Goal: Task Accomplishment & Management: Manage account settings

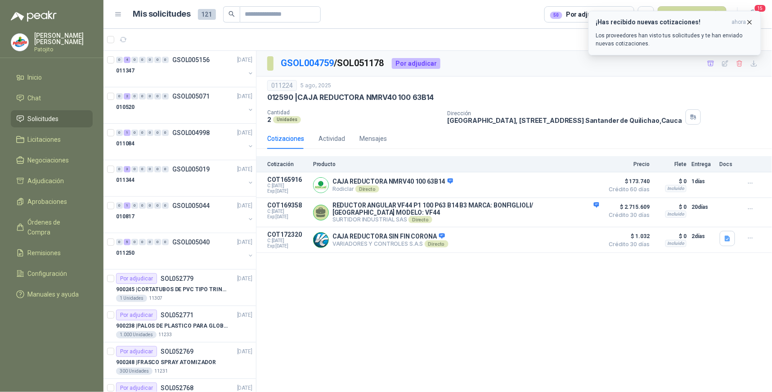
click at [654, 40] on p "Los proveedores han visto tus solicitudes y te han enviado nuevas cotizaciones." at bounding box center [674, 39] width 157 height 16
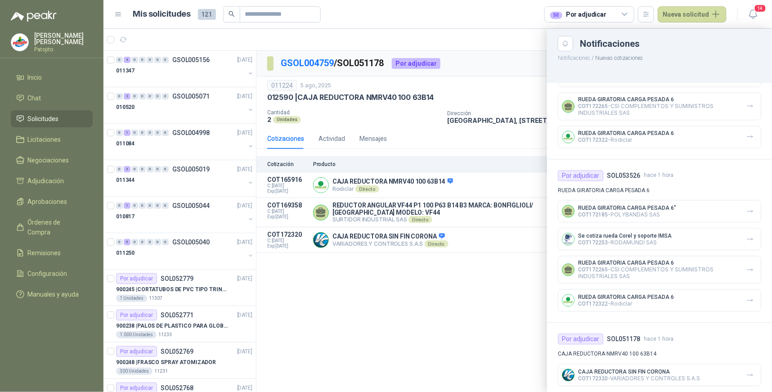
scroll to position [621, 0]
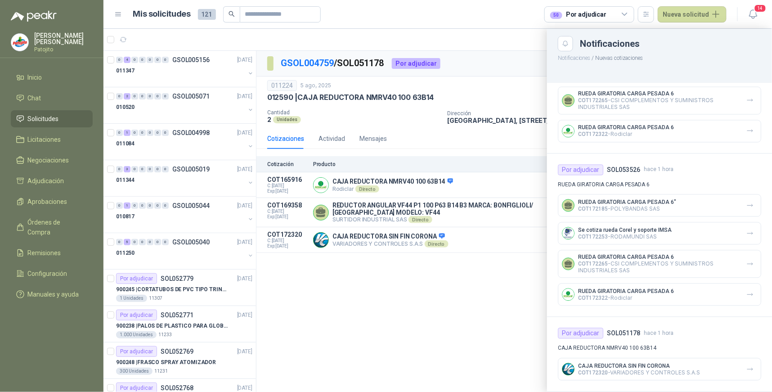
click at [414, 61] on div at bounding box center [437, 210] width 668 height 363
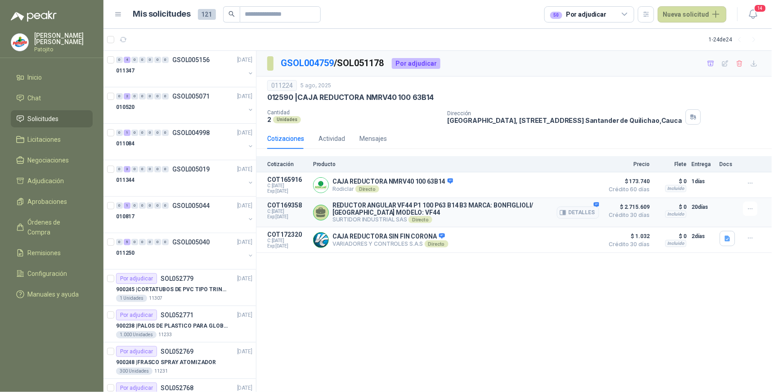
click at [593, 205] on div "Detalles" at bounding box center [578, 212] width 42 height 22
click at [596, 205] on div "Detalles" at bounding box center [578, 212] width 42 height 22
click at [569, 214] on button "Detalles" at bounding box center [578, 212] width 42 height 12
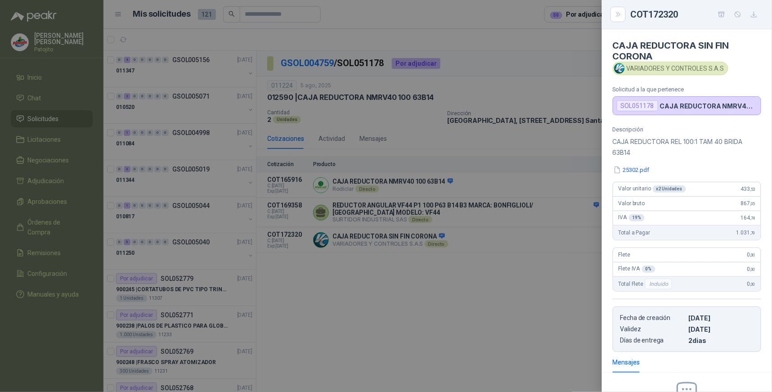
scroll to position [131, 0]
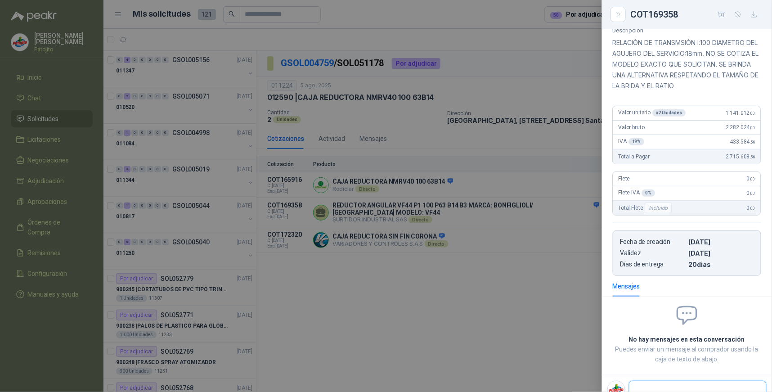
click at [669, 383] on textarea at bounding box center [697, 393] width 137 height 21
type textarea "*"
type textarea "**"
type textarea "***"
type textarea "****"
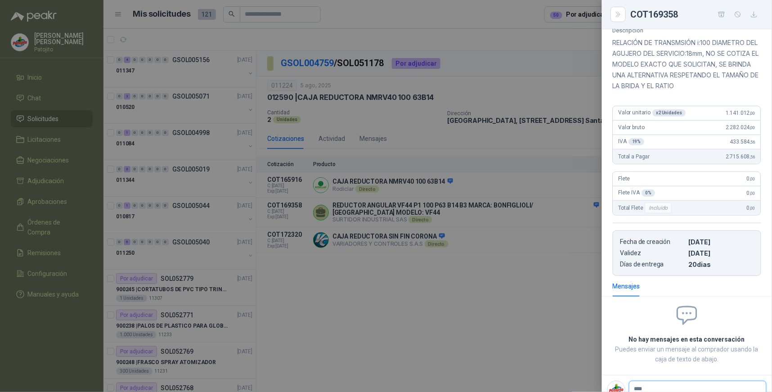
type textarea "*****"
type textarea "********"
type textarea "*********"
type textarea "**********"
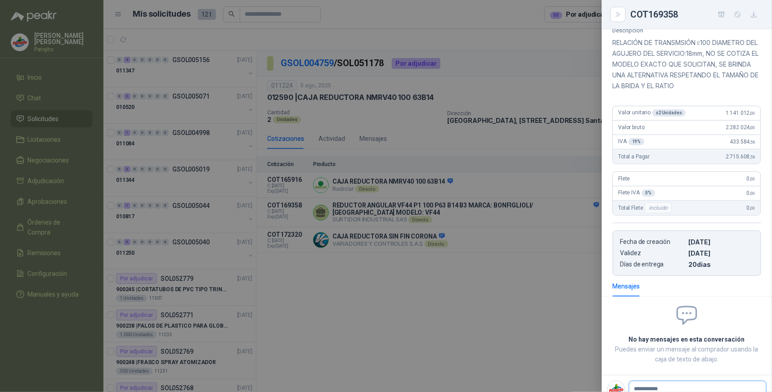
type textarea "**********"
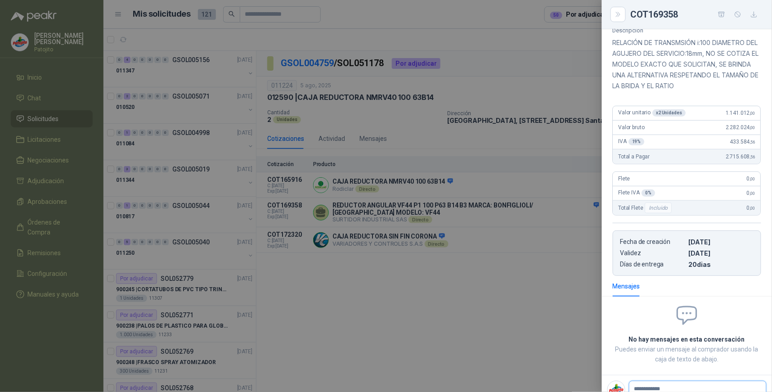
type textarea "**********"
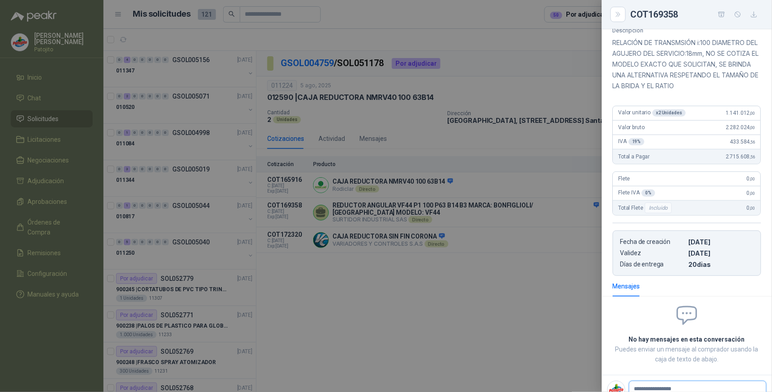
type textarea "**********"
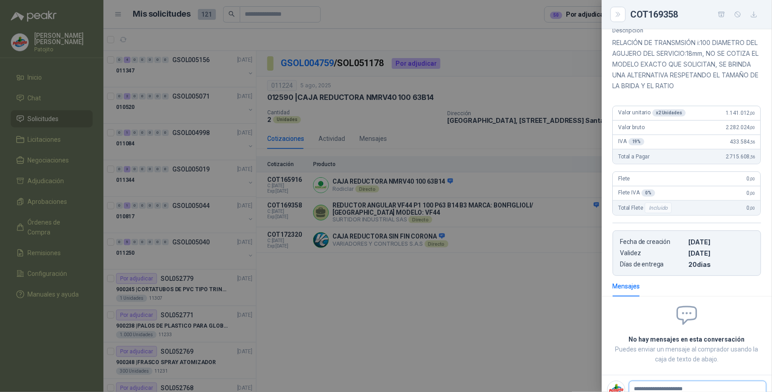
type textarea "**********"
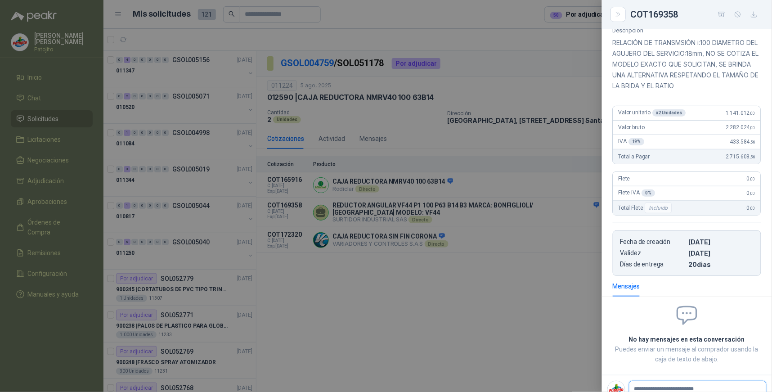
type textarea "**********"
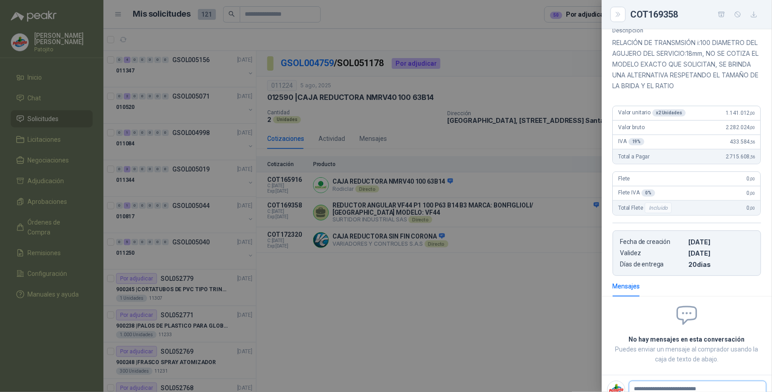
type textarea "**********"
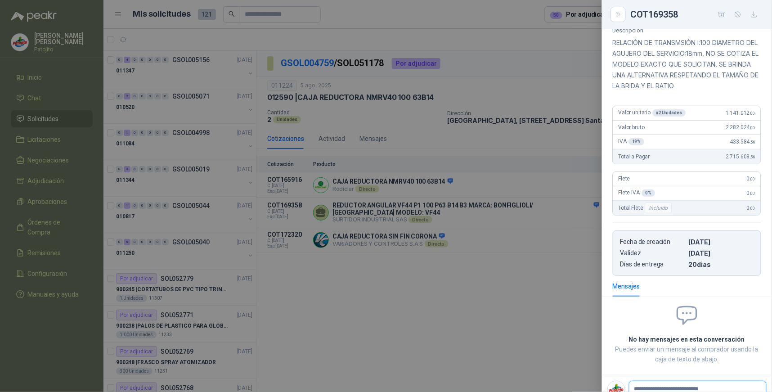
type textarea "**********"
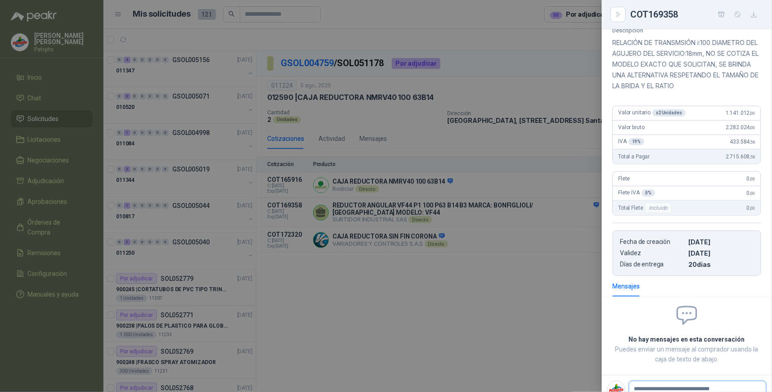
type textarea "**********"
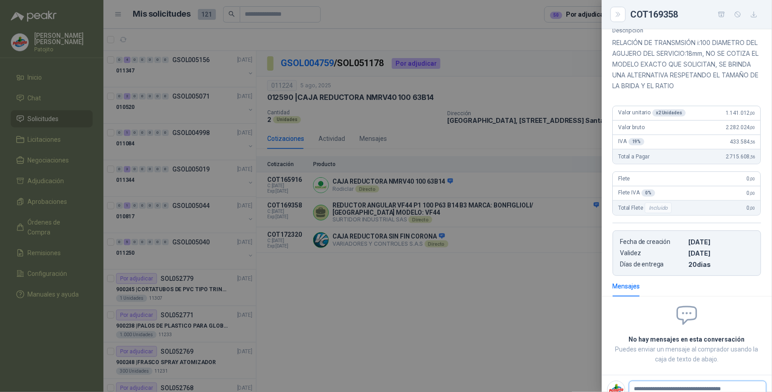
type textarea "**********"
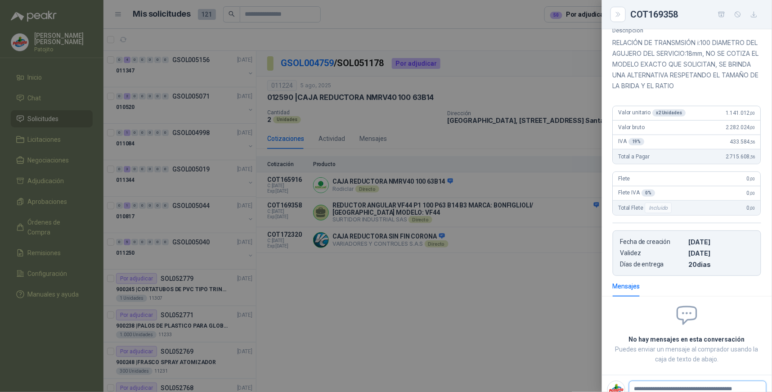
type textarea "**********"
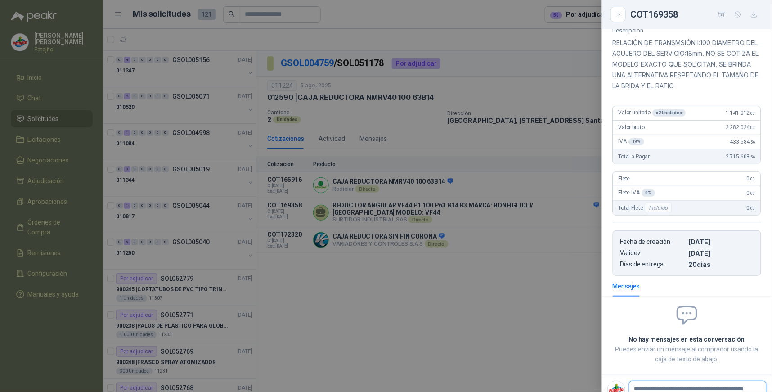
type textarea "**********"
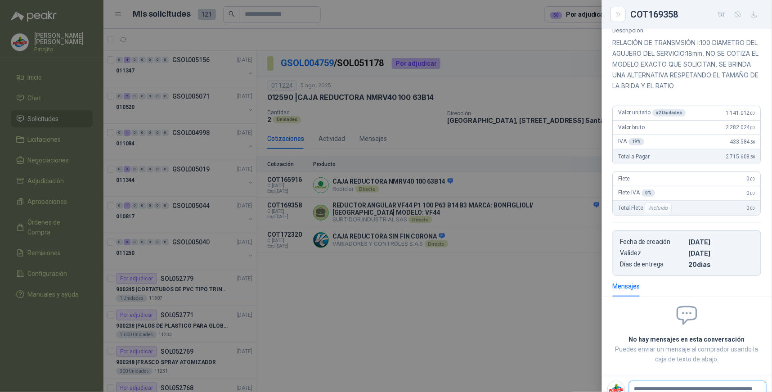
type textarea "**********"
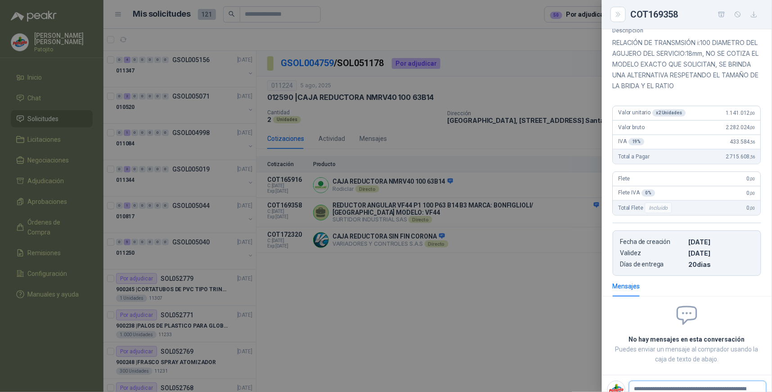
type textarea "**********"
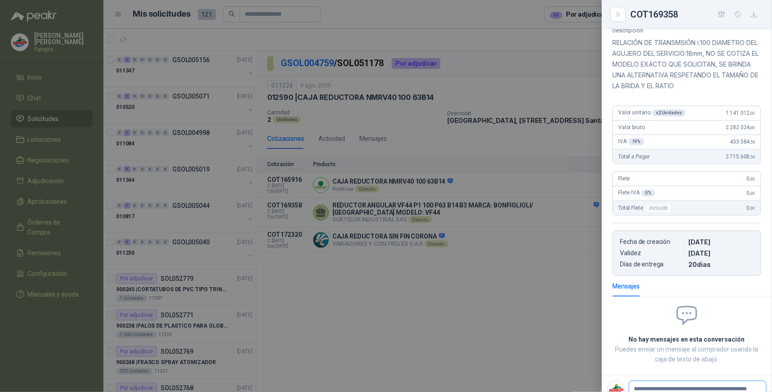
type textarea "**********"
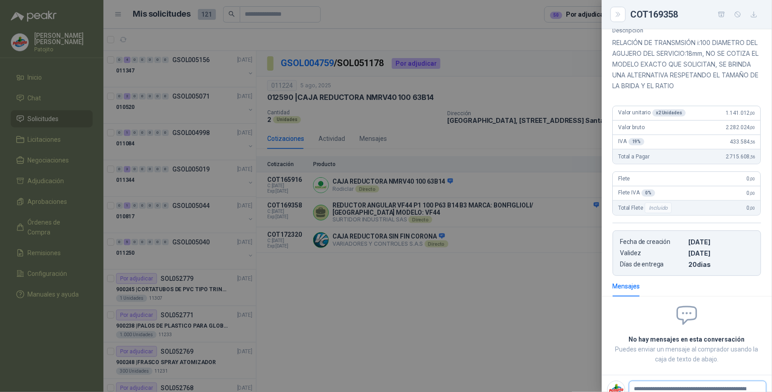
type textarea "**********"
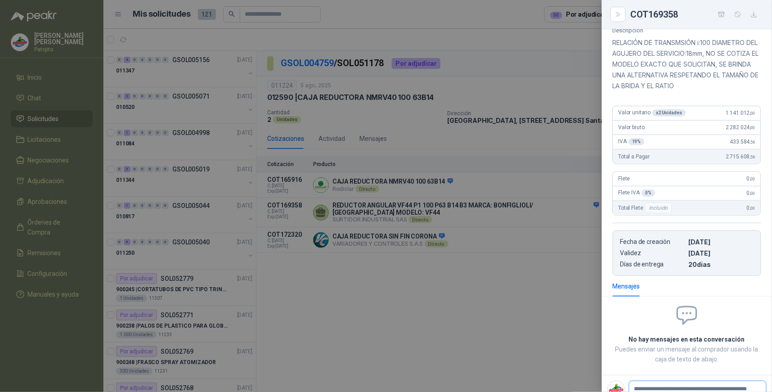
type textarea "**********"
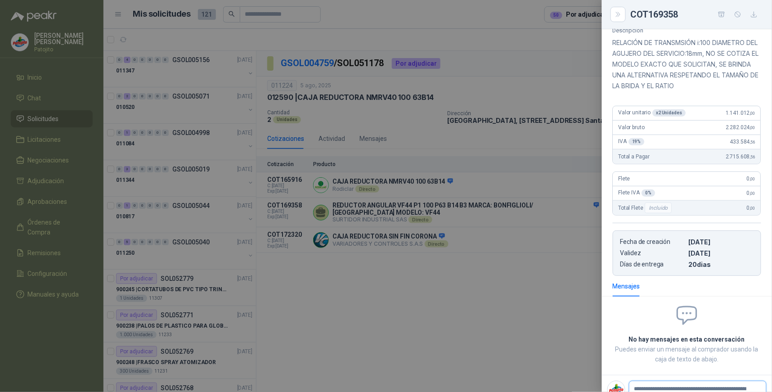
type textarea "**********"
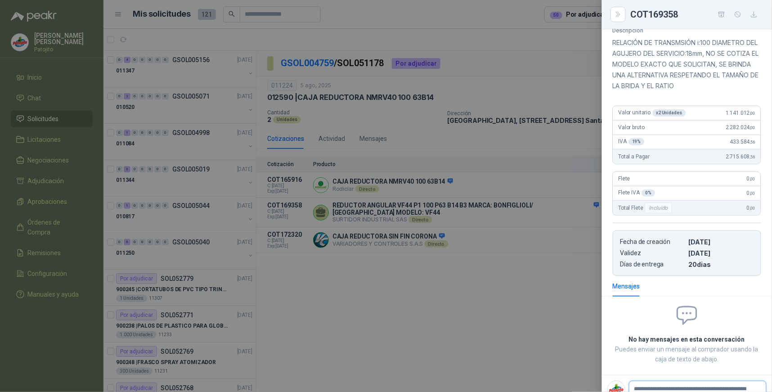
type textarea "**********"
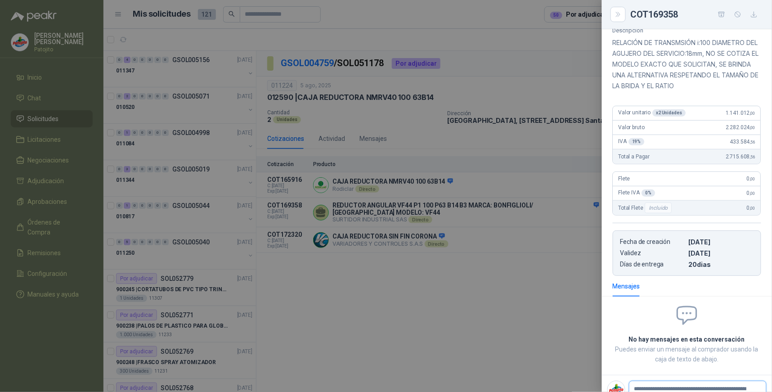
type textarea "**********"
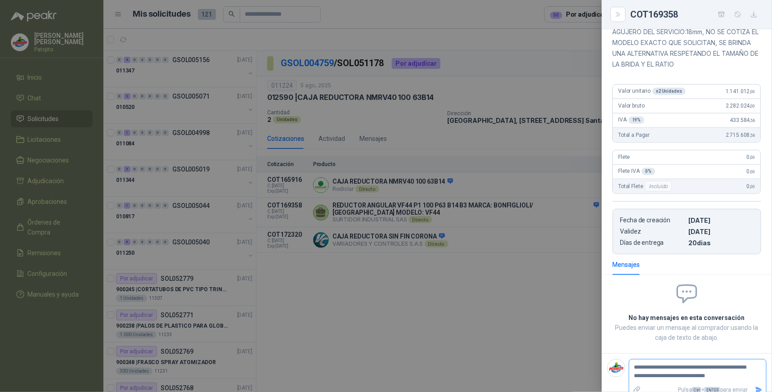
scroll to position [154, 0]
click at [617, 17] on icon "Close" at bounding box center [618, 15] width 8 height 8
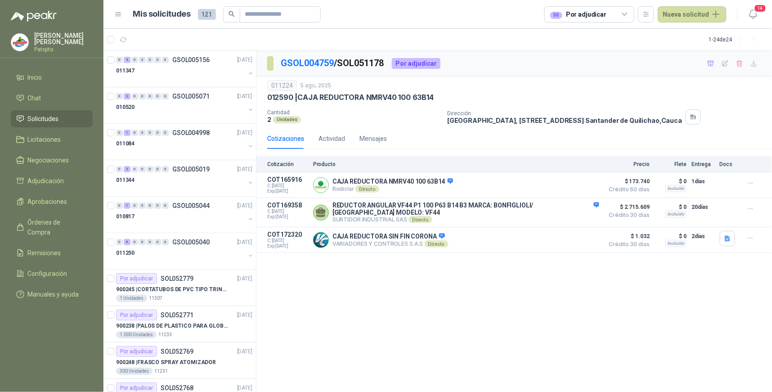
click at [48, 116] on span "Solicitudes" at bounding box center [43, 119] width 31 height 10
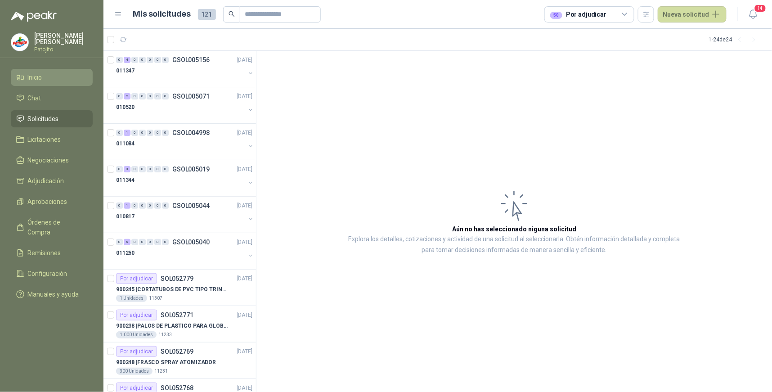
click at [49, 75] on li "Inicio" at bounding box center [51, 77] width 71 height 10
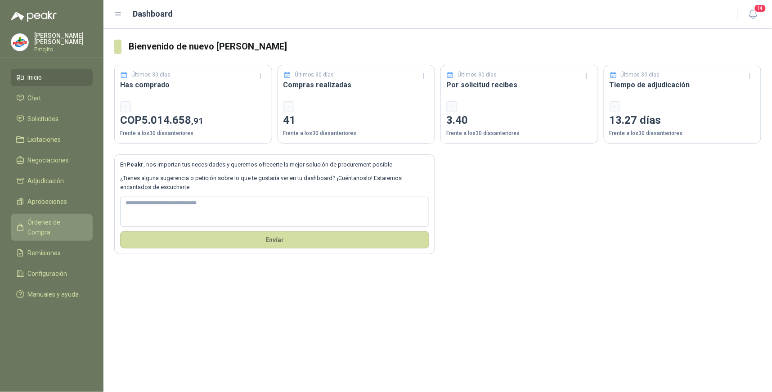
click at [64, 222] on span "Órdenes de Compra" at bounding box center [56, 227] width 56 height 20
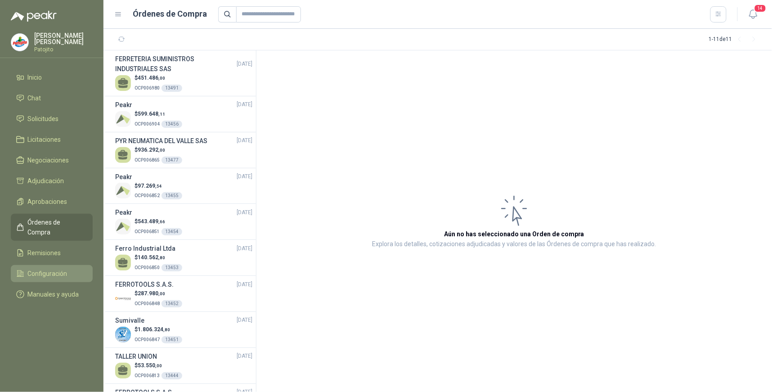
click at [59, 268] on span "Configuración" at bounding box center [48, 273] width 40 height 10
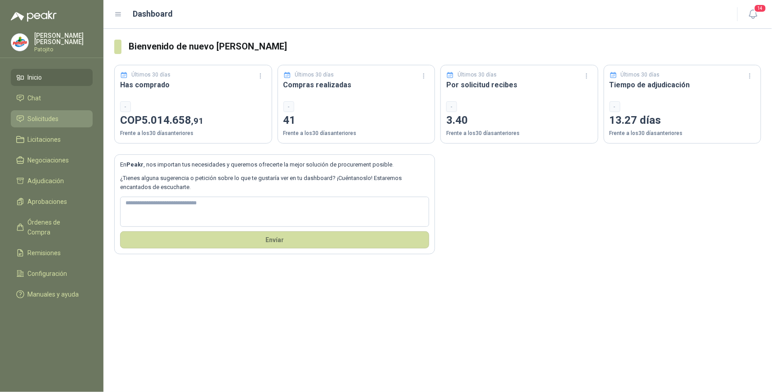
click at [54, 116] on span "Solicitudes" at bounding box center [43, 119] width 31 height 10
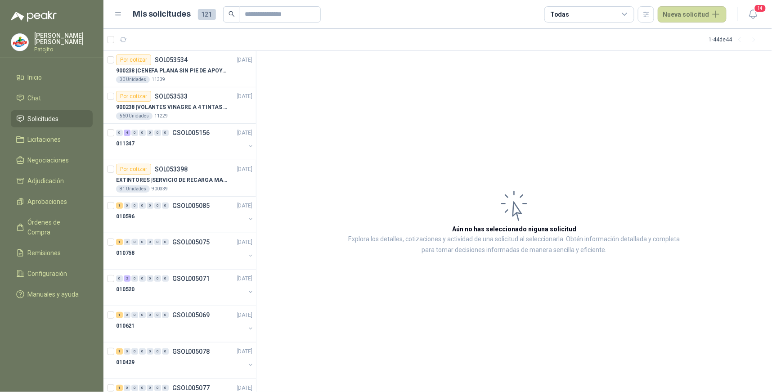
click at [627, 13] on icon at bounding box center [625, 14] width 8 height 8
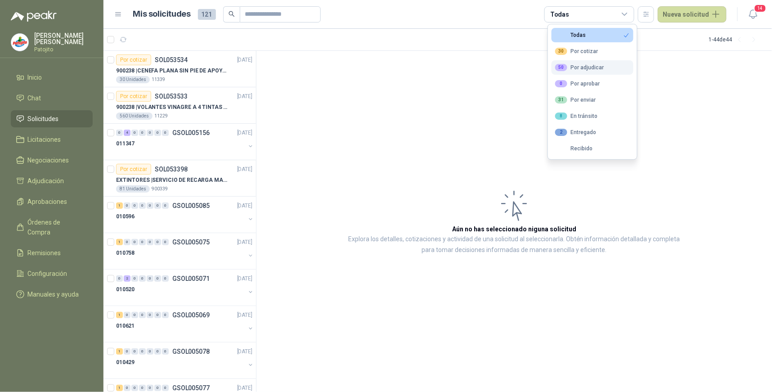
click at [604, 65] on button "50 Por adjudicar" at bounding box center [592, 67] width 82 height 14
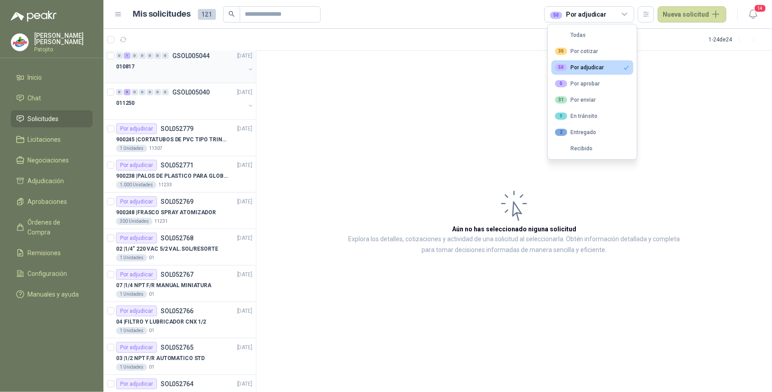
scroll to position [200, 0]
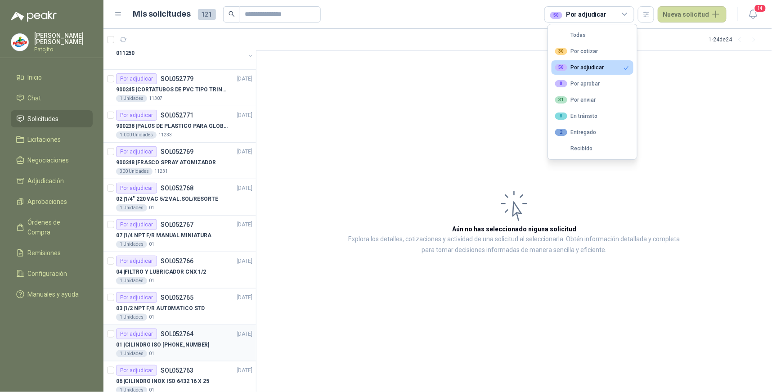
click at [156, 333] on div "Por adjudicar SOL052764" at bounding box center [154, 333] width 77 height 11
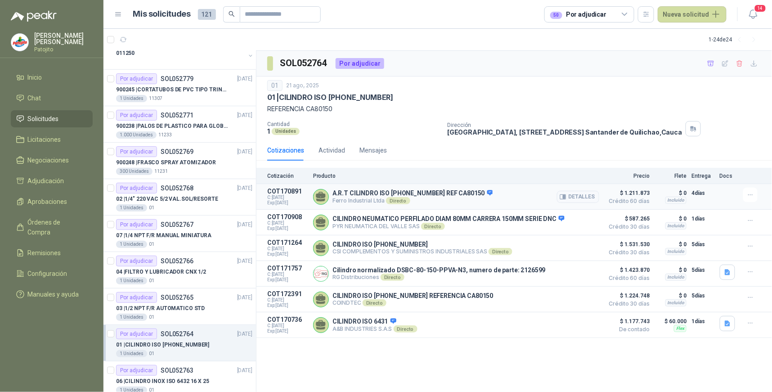
click at [474, 199] on p "[PERSON_NAME] Industrial Ltda Directo" at bounding box center [412, 200] width 160 height 7
click at [580, 198] on button "Detalles" at bounding box center [578, 197] width 42 height 12
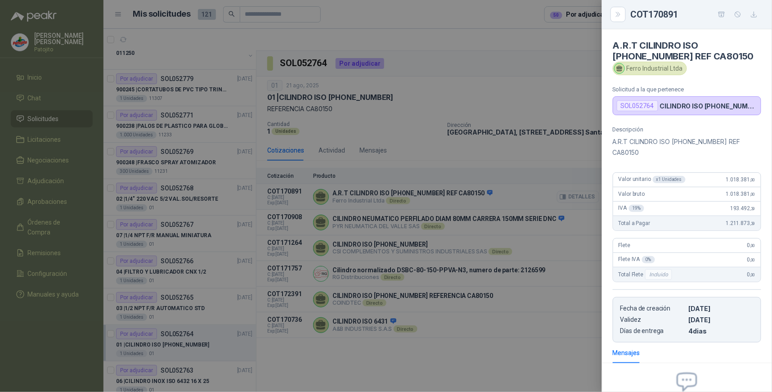
scroll to position [96, 0]
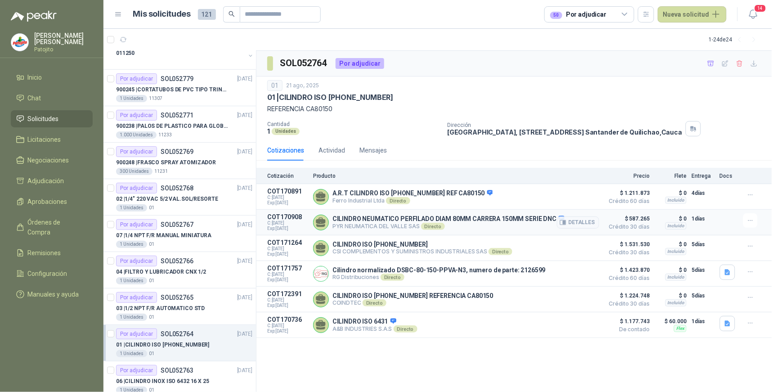
click at [487, 233] on article "COT170908 C: [DATE] Exp: [DATE] CILINDRO NEUMATICO PERFILADO DIAM 80MM CARRERA …" at bounding box center [513, 223] width 515 height 26
click at [488, 230] on p "PYR NEUMATICA [PERSON_NAME] SAS Directo" at bounding box center [448, 226] width 232 height 7
click at [566, 222] on icon "button" at bounding box center [562, 222] width 7 height 7
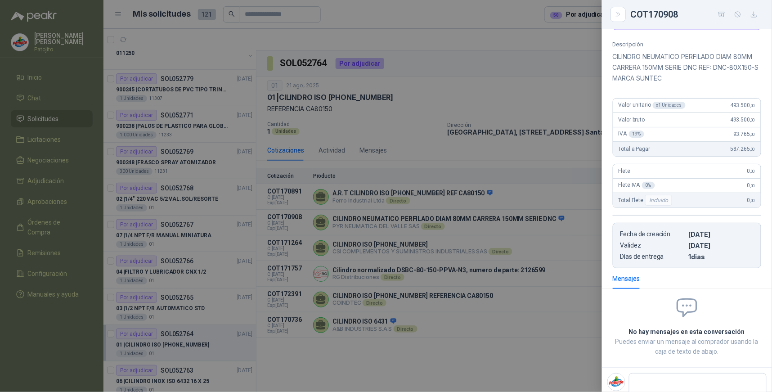
scroll to position [107, 0]
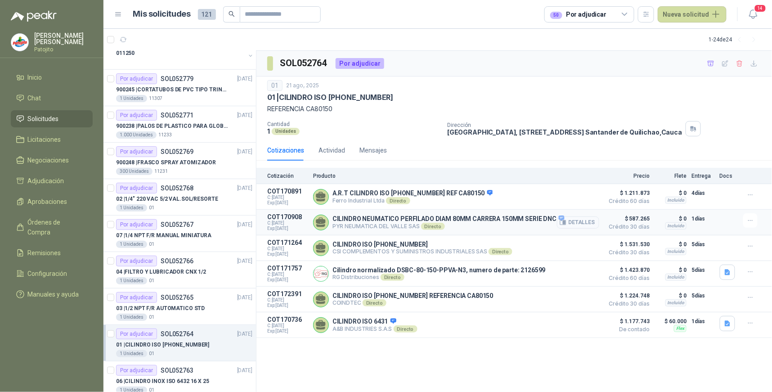
click at [588, 223] on button "Detalles" at bounding box center [578, 222] width 42 height 12
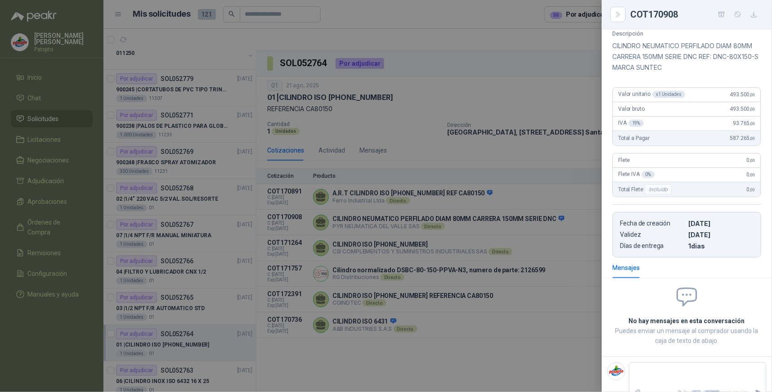
drag, startPoint x: 623, startPoint y: 10, endPoint x: 621, endPoint y: 40, distance: 30.2
click at [623, 10] on button "Close" at bounding box center [617, 14] width 15 height 15
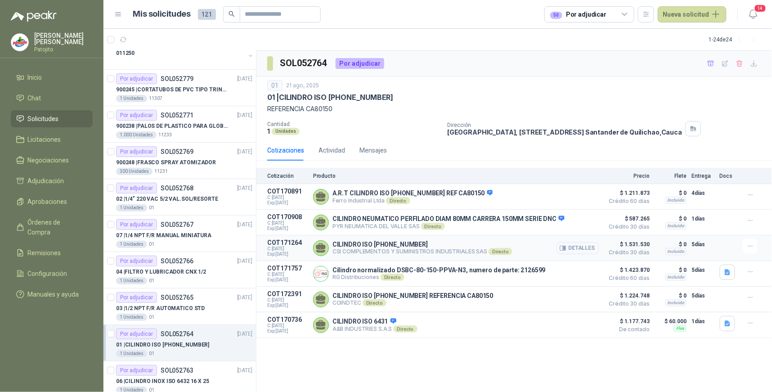
click at [433, 244] on p "CILINDRO ISO [PHONE_NUMBER]" at bounding box center [422, 244] width 180 height 7
click at [590, 246] on button "Detalles" at bounding box center [578, 248] width 42 height 12
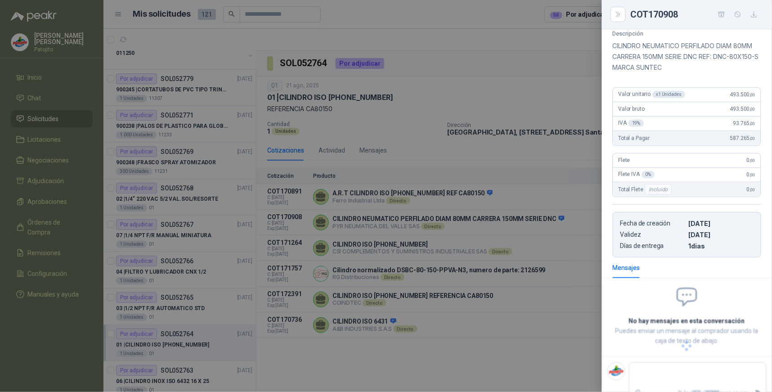
scroll to position [57, 0]
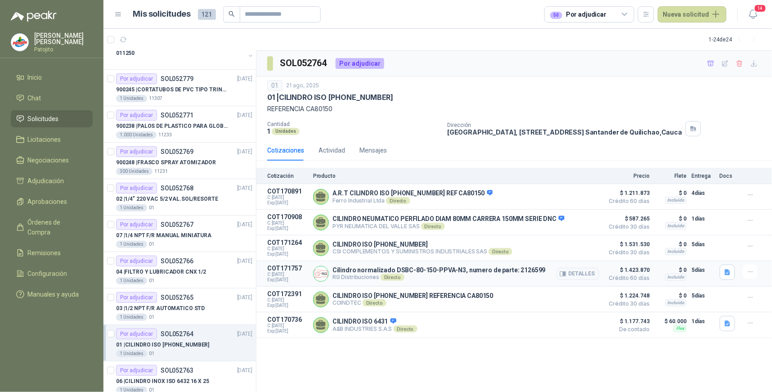
click at [460, 277] on p "RG Distribuciones Directo" at bounding box center [438, 276] width 213 height 7
click at [573, 277] on button "Detalles" at bounding box center [578, 274] width 42 height 12
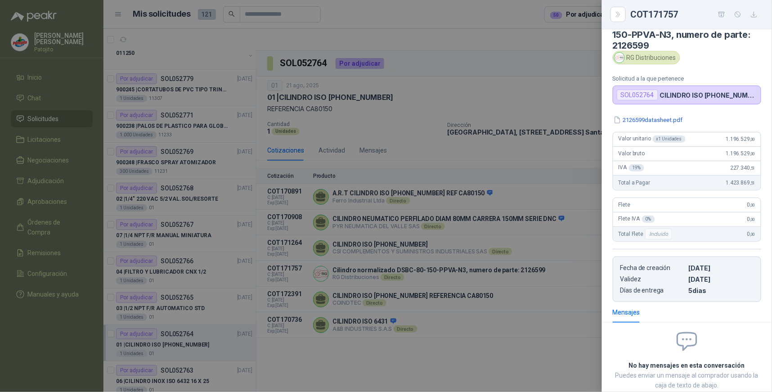
scroll to position [0, 0]
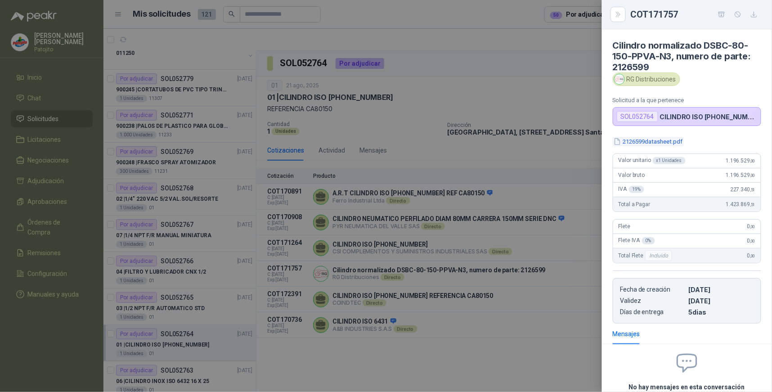
click at [668, 141] on button "2126599datasheet.pdf" at bounding box center [647, 141] width 71 height 9
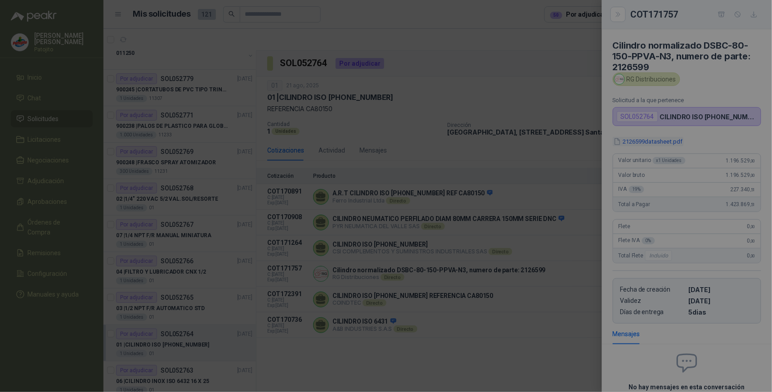
click at [668, 141] on div "... [GEOGRAPHIC_DATA]" at bounding box center [386, 196] width 772 height 392
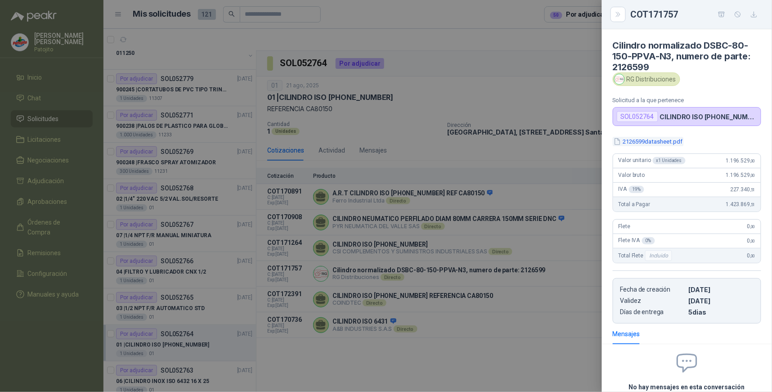
click at [668, 141] on button "2126599datasheet.pdf" at bounding box center [647, 141] width 71 height 9
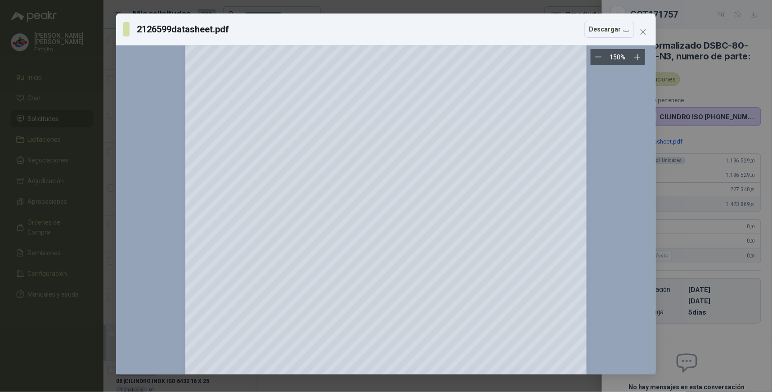
scroll to position [50, 0]
click at [646, 34] on icon "close" at bounding box center [642, 31] width 7 height 7
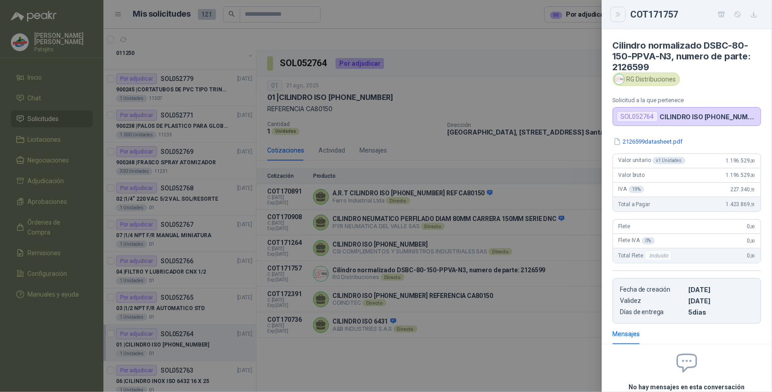
click at [618, 10] on button "Close" at bounding box center [617, 14] width 15 height 15
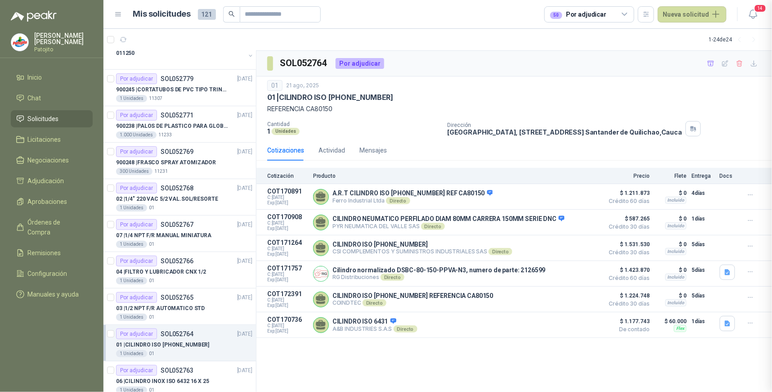
scroll to position [81, 0]
click at [416, 299] on p "CILINDRO ISO [PHONE_NUMBER] REFERENCIA CA80150" at bounding box center [412, 295] width 161 height 7
click at [568, 297] on button "Detalles" at bounding box center [578, 299] width 42 height 12
click at [429, 327] on div "CILINDRO ISO 6431 A&B INDUSTRIES S.A.S Directo Detalles" at bounding box center [456, 325] width 286 height 18
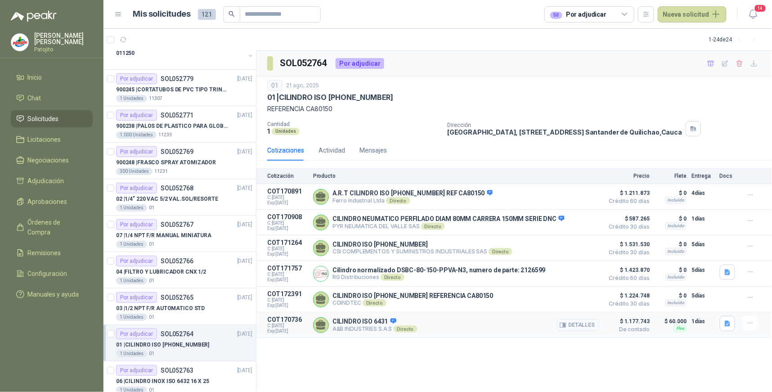
click at [587, 326] on button "Detalles" at bounding box center [578, 325] width 42 height 12
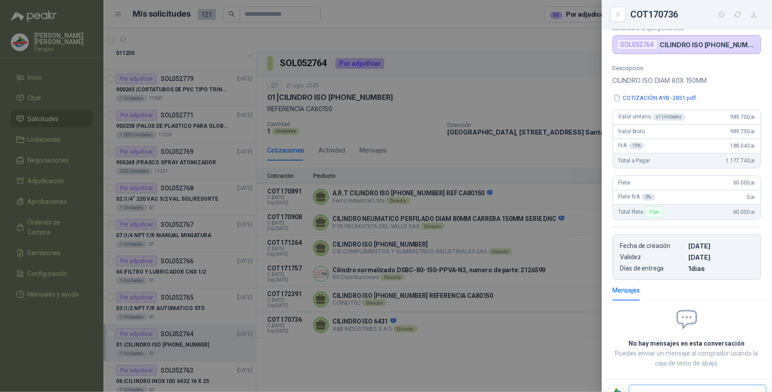
scroll to position [55, 0]
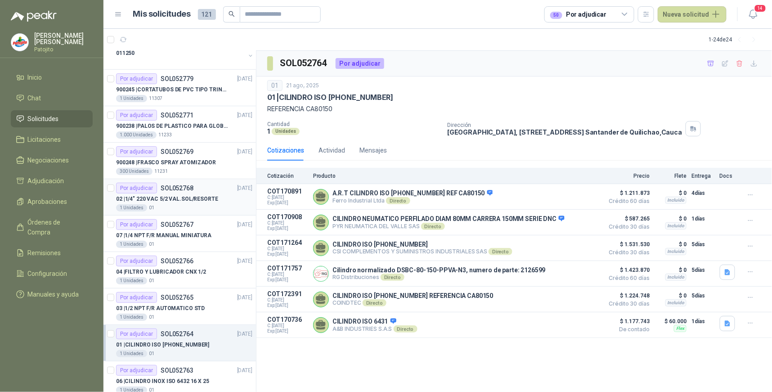
click at [140, 186] on div "Por adjudicar" at bounding box center [136, 188] width 41 height 11
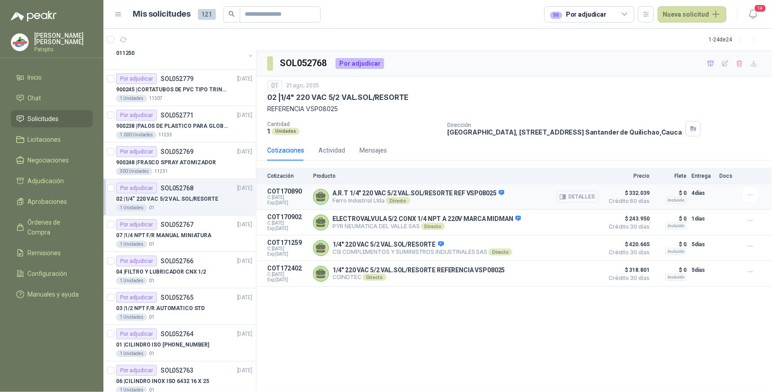
click at [510, 194] on div "A.R.T 1/4" 220 VAC 5/2 VAL.SOL/RESORTE REF VSP08025 [PERSON_NAME] Industrial Lt…" at bounding box center [456, 197] width 286 height 18
click at [569, 197] on button "Detalles" at bounding box center [578, 197] width 42 height 12
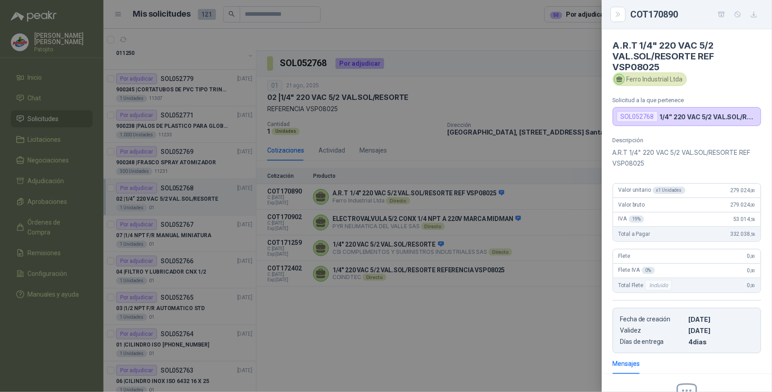
scroll to position [107, 0]
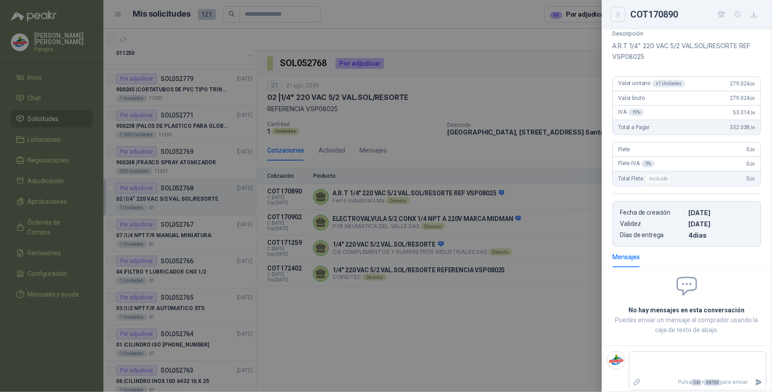
click at [617, 16] on icon "Close" at bounding box center [618, 14] width 4 height 4
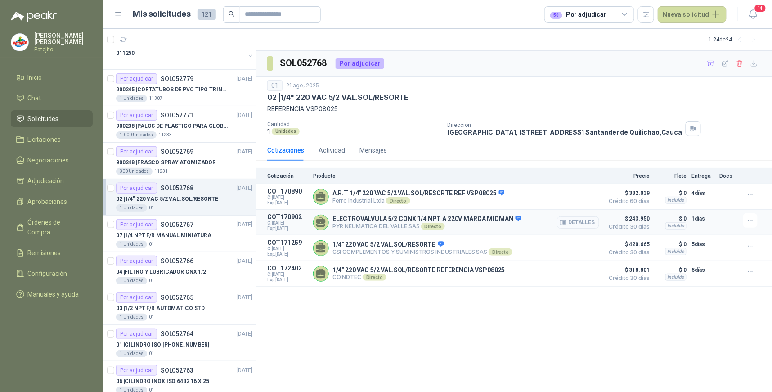
click at [589, 224] on button "Detalles" at bounding box center [578, 222] width 42 height 12
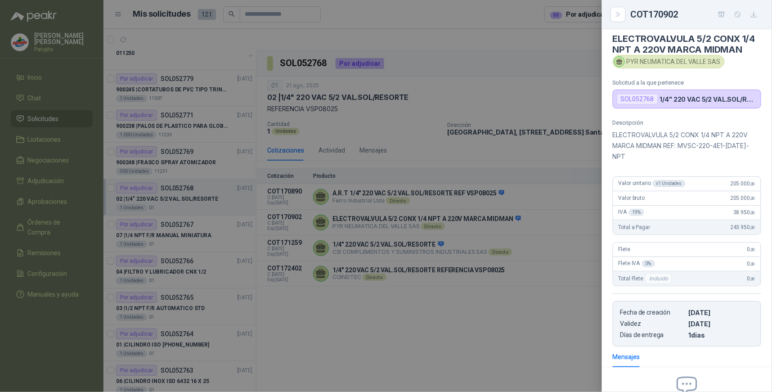
scroll to position [0, 0]
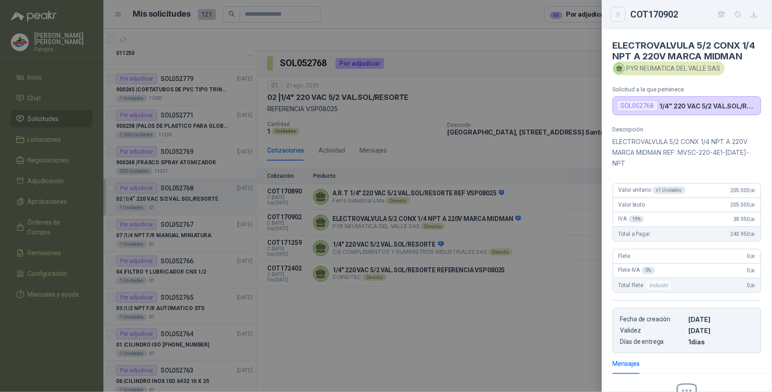
click at [614, 16] on icon "Close" at bounding box center [618, 15] width 8 height 8
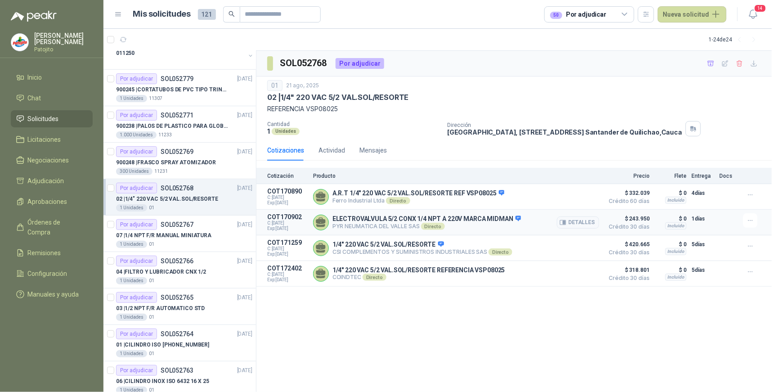
click at [524, 219] on div "ELECTROVALVULA 5/2 CONX 1/4 NPT A 220V MARCA MIDMAN PYR NEUMATICA [PERSON_NAME]…" at bounding box center [456, 222] width 286 height 18
click at [569, 220] on button "Detalles" at bounding box center [578, 222] width 42 height 12
click at [565, 248] on icon "button" at bounding box center [564, 248] width 2 height 4
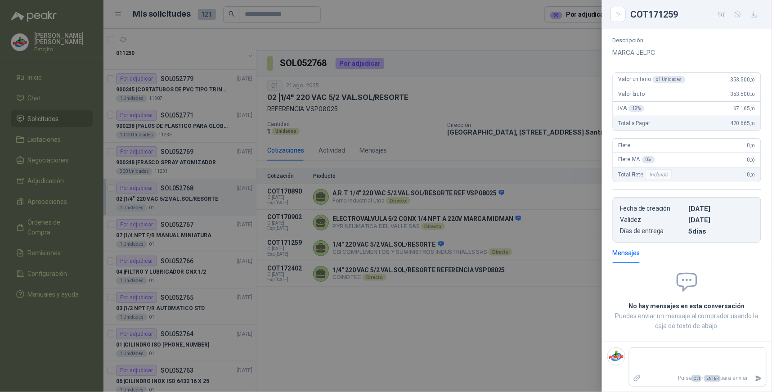
scroll to position [0, 0]
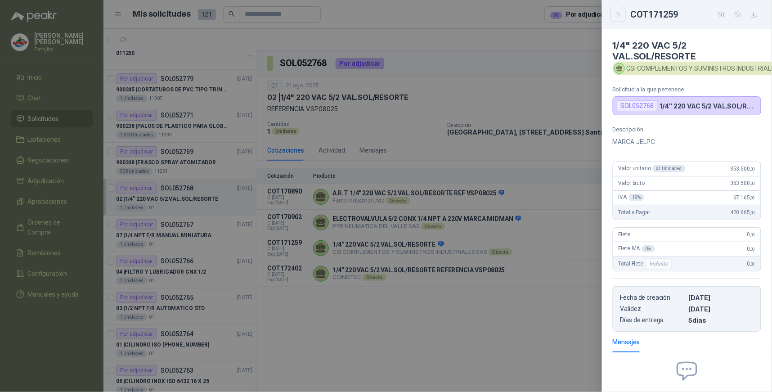
click at [620, 16] on icon "Close" at bounding box center [618, 15] width 8 height 8
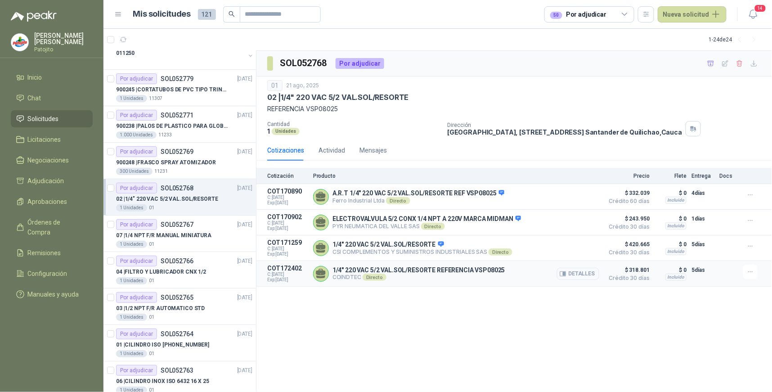
click at [581, 273] on button "Detalles" at bounding box center [578, 274] width 42 height 12
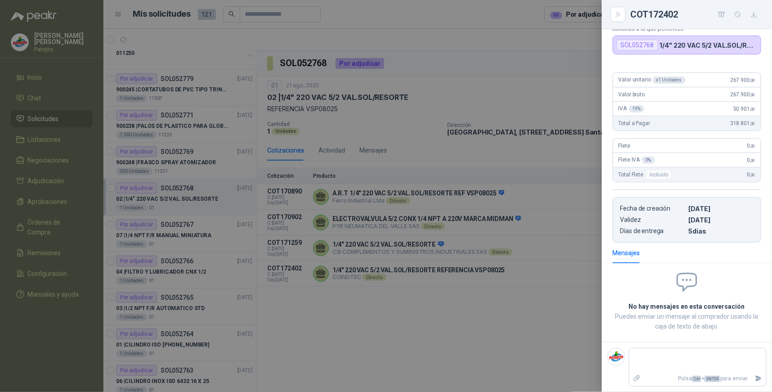
scroll to position [72, 0]
click at [621, 15] on icon "Close" at bounding box center [618, 15] width 8 height 8
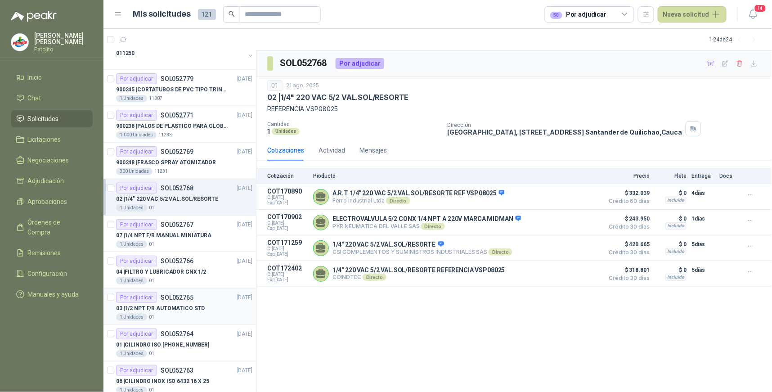
click at [191, 303] on div "03 | 1/2 NPT F/R AUTOMATICO STD" at bounding box center [184, 308] width 136 height 11
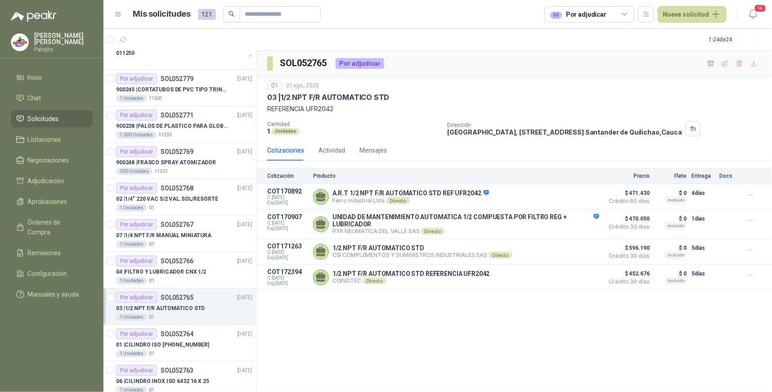
click at [154, 296] on div "Por adjudicar" at bounding box center [136, 297] width 41 height 11
click at [585, 199] on button "Detalles" at bounding box center [578, 197] width 42 height 12
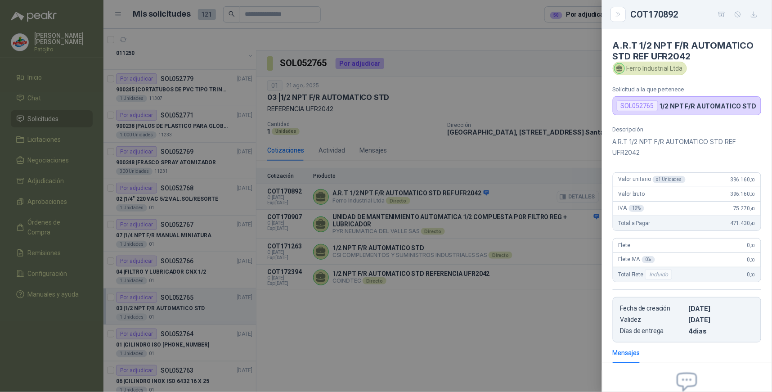
scroll to position [96, 0]
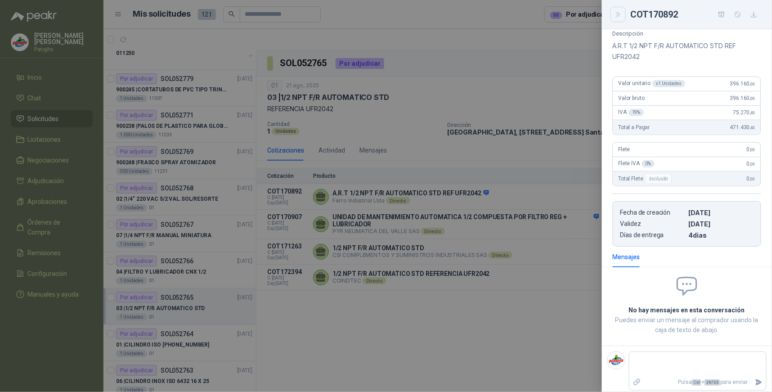
click at [621, 14] on icon "Close" at bounding box center [618, 15] width 8 height 8
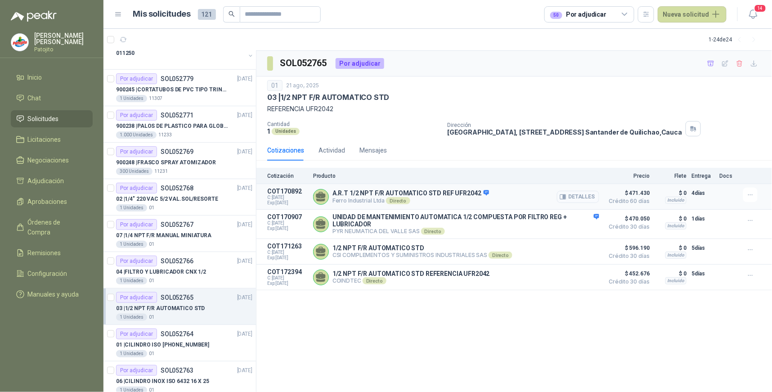
click at [578, 196] on button "Detalles" at bounding box center [578, 197] width 42 height 12
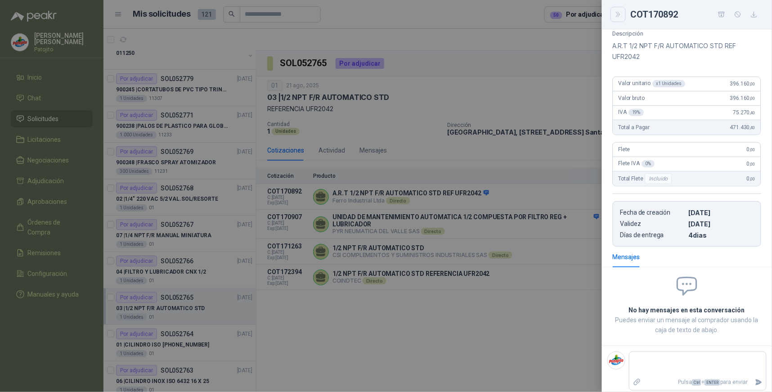
click at [623, 16] on button "Close" at bounding box center [617, 14] width 15 height 15
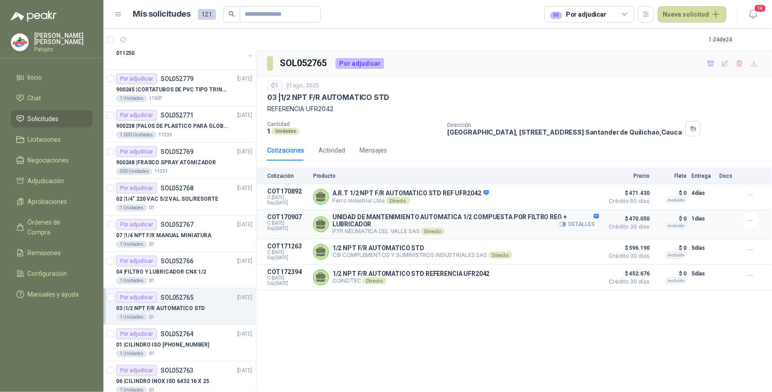
click at [578, 223] on button "Detalles" at bounding box center [578, 224] width 42 height 12
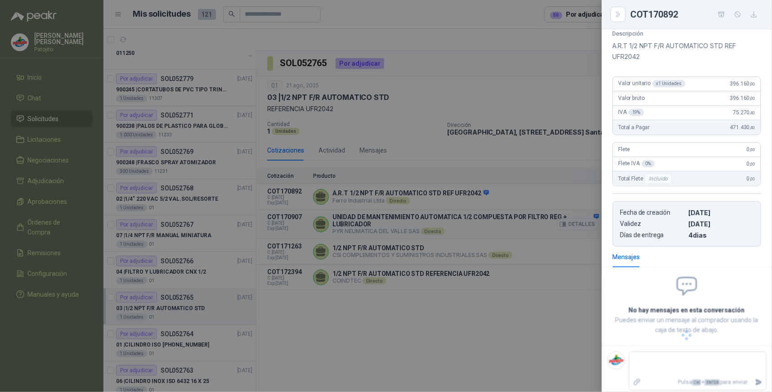
scroll to position [107, 0]
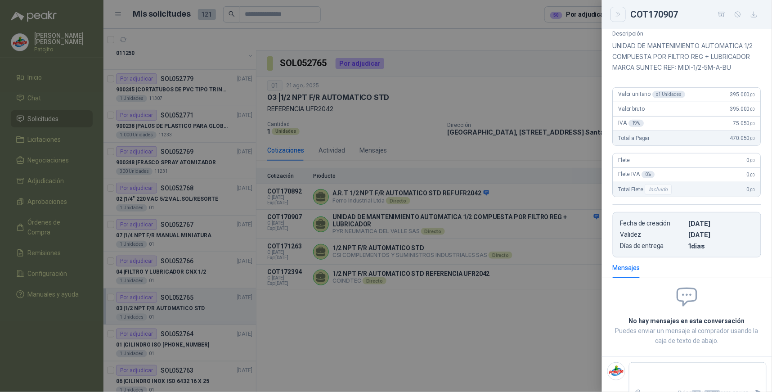
click at [621, 15] on icon "Close" at bounding box center [618, 15] width 8 height 8
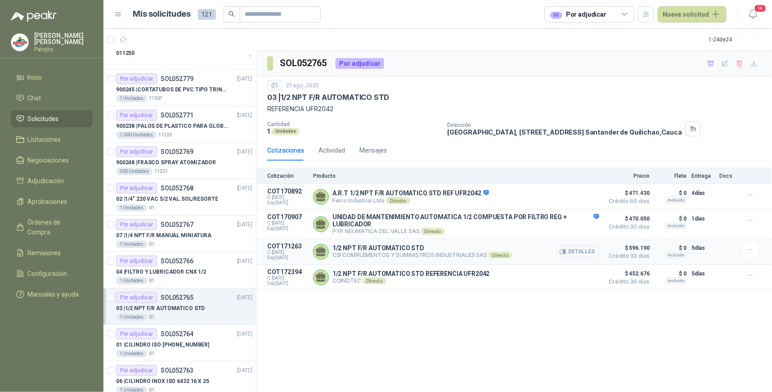
click at [585, 252] on button "Detalles" at bounding box center [578, 252] width 42 height 12
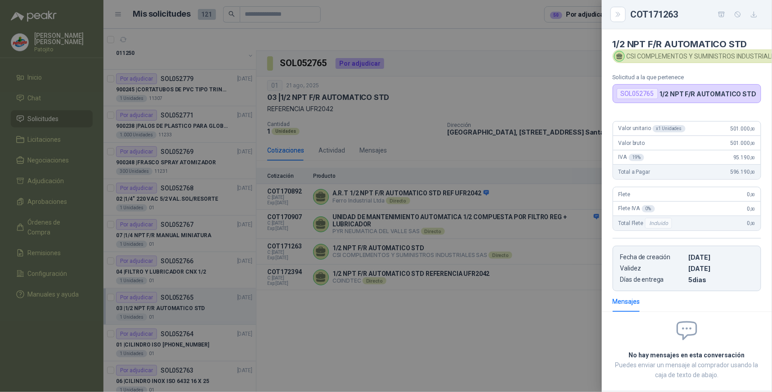
scroll to position [0, 0]
click at [615, 17] on icon "Close" at bounding box center [618, 15] width 8 height 8
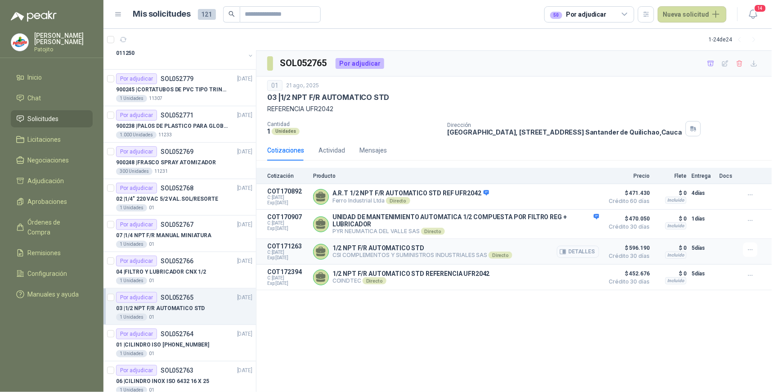
click at [585, 249] on button "Detalles" at bounding box center [578, 252] width 42 height 12
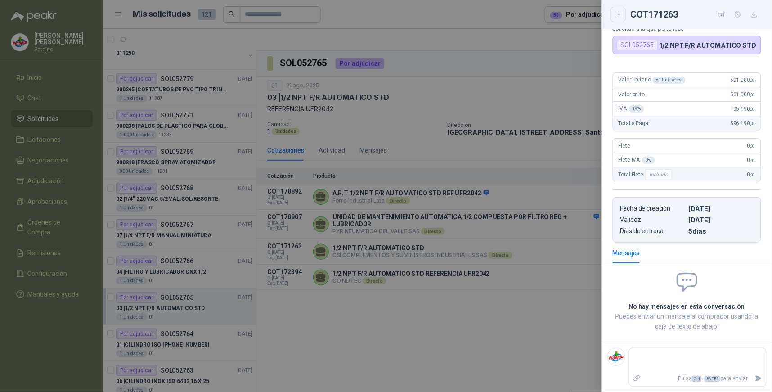
click at [621, 9] on button "Close" at bounding box center [617, 14] width 15 height 15
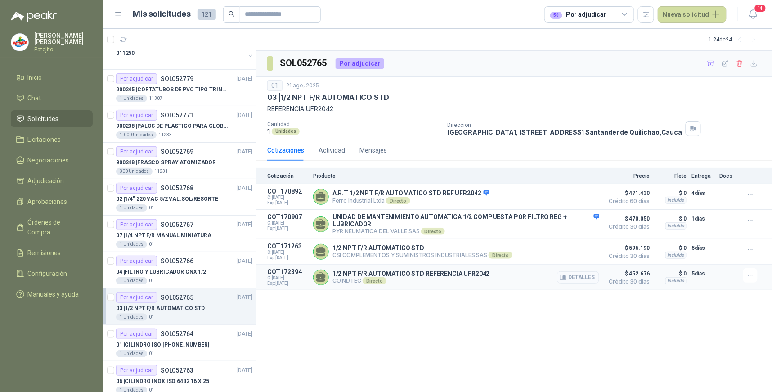
click at [590, 276] on button "Detalles" at bounding box center [578, 277] width 42 height 12
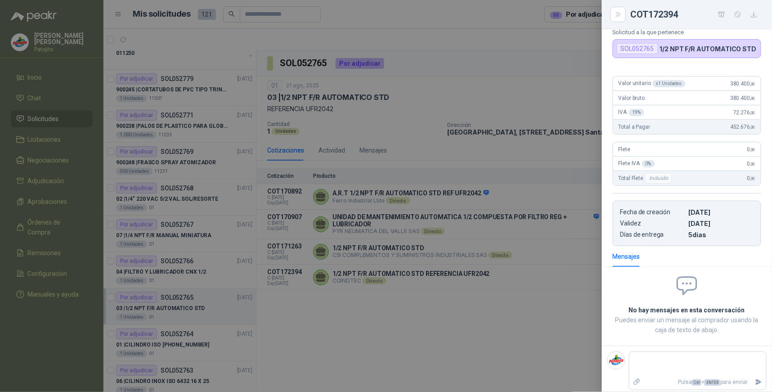
scroll to position [61, 0]
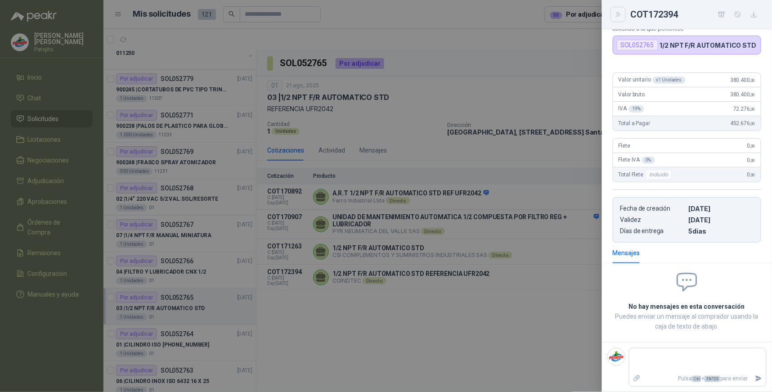
drag, startPoint x: 617, startPoint y: 10, endPoint x: 610, endPoint y: 13, distance: 7.5
click at [617, 11] on icon "Close" at bounding box center [618, 15] width 8 height 8
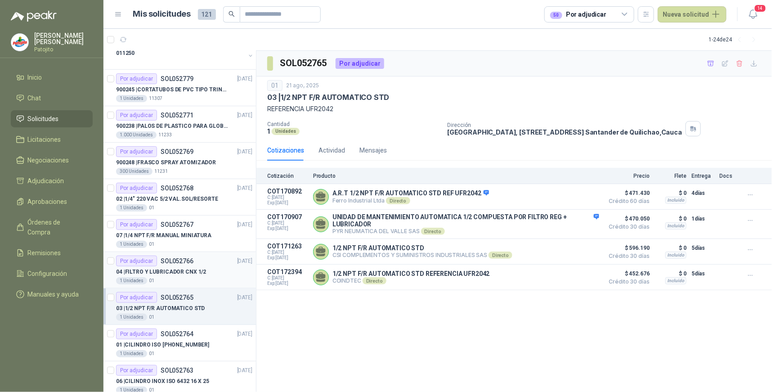
click at [148, 259] on div "Por adjudicar" at bounding box center [136, 260] width 41 height 11
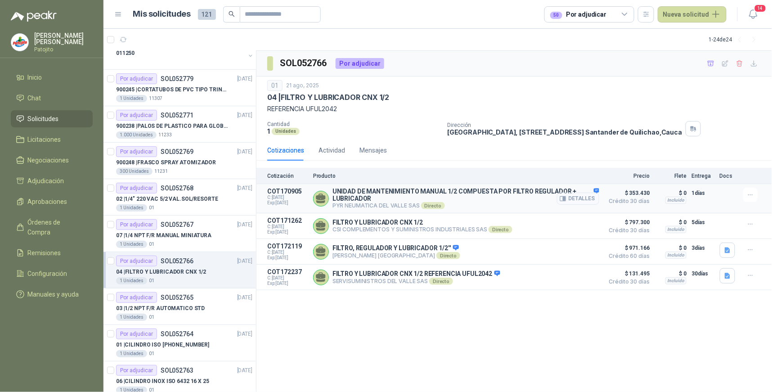
click at [588, 196] on button "Detalles" at bounding box center [578, 198] width 42 height 12
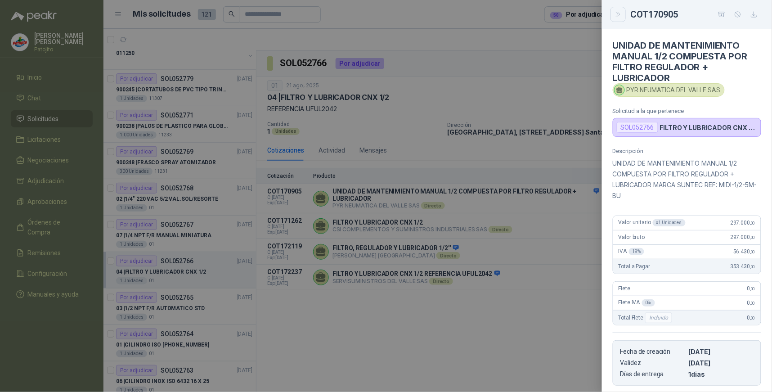
click at [618, 14] on icon "Close" at bounding box center [618, 14] width 4 height 4
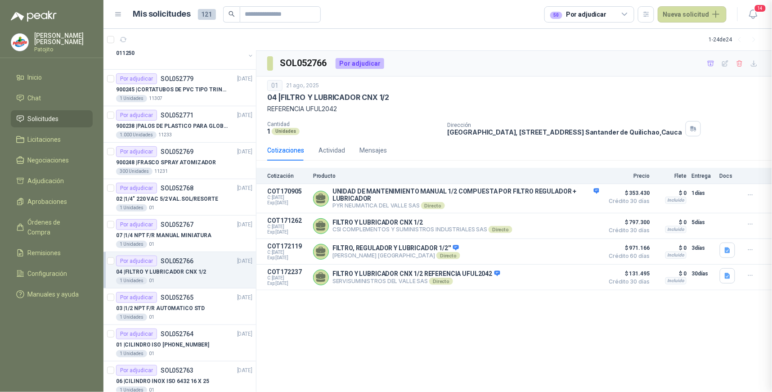
scroll to position [144, 0]
click at [586, 225] on button "Detalles" at bounding box center [578, 226] width 42 height 12
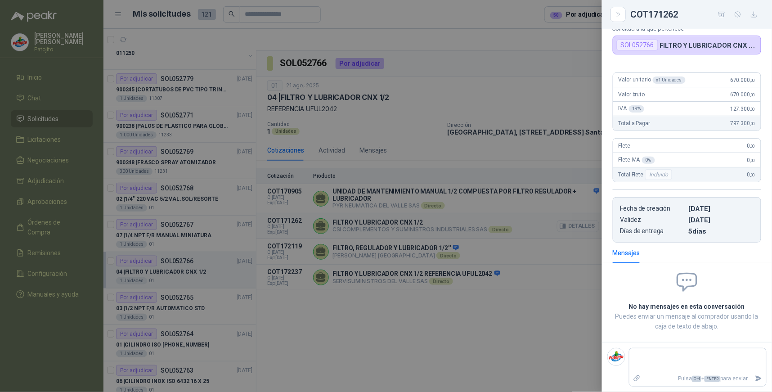
scroll to position [50, 0]
click at [615, 11] on icon "Close" at bounding box center [618, 15] width 8 height 8
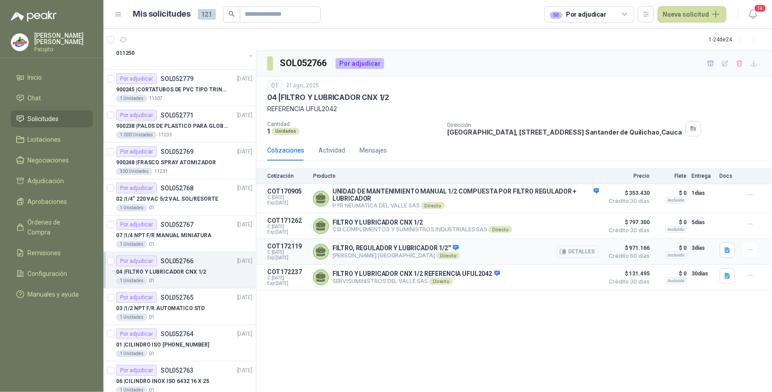
click at [574, 252] on button "Detalles" at bounding box center [578, 252] width 42 height 12
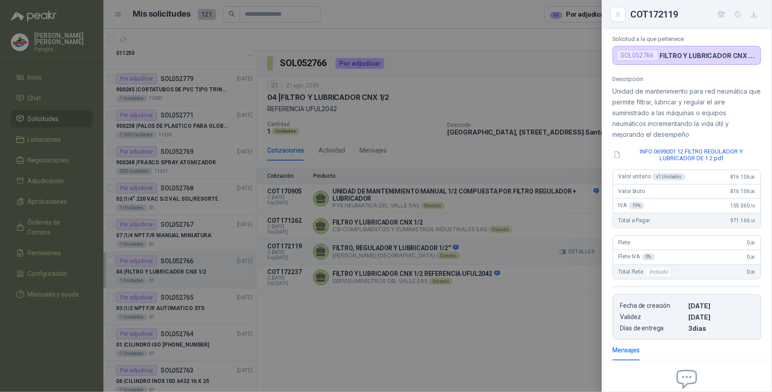
scroll to position [61, 0]
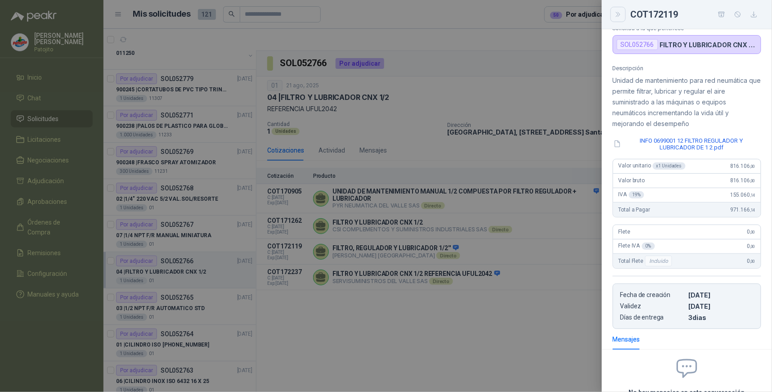
click at [615, 16] on icon "Close" at bounding box center [618, 15] width 8 height 8
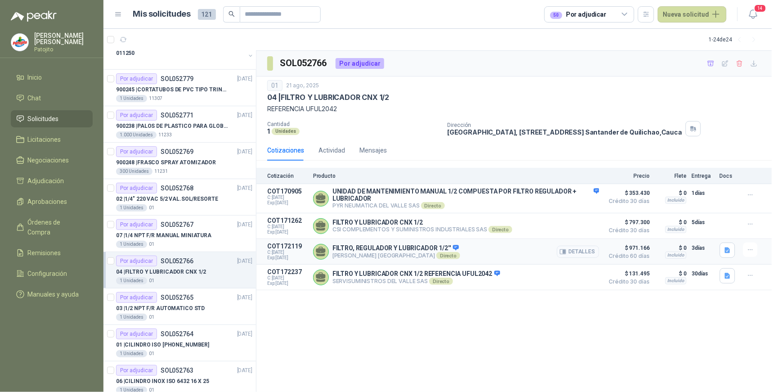
click at [579, 251] on button "Detalles" at bounding box center [578, 252] width 42 height 12
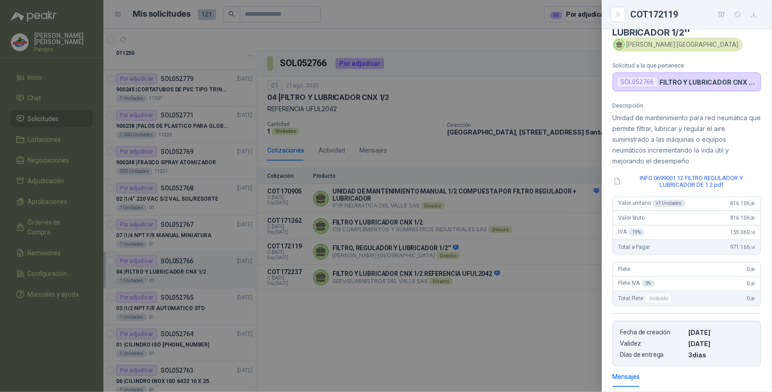
scroll to position [0, 0]
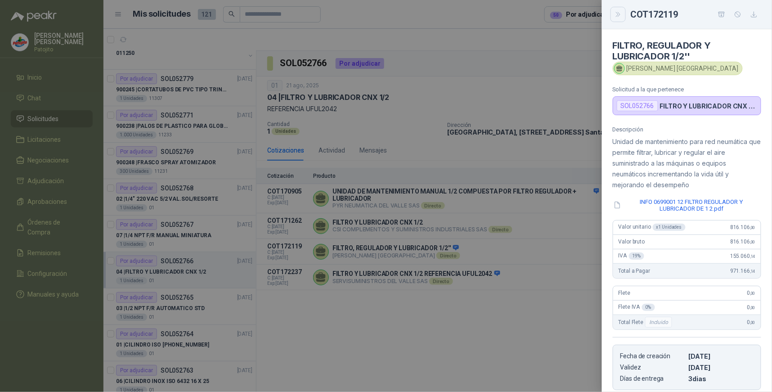
click at [616, 15] on icon "Close" at bounding box center [618, 15] width 8 height 8
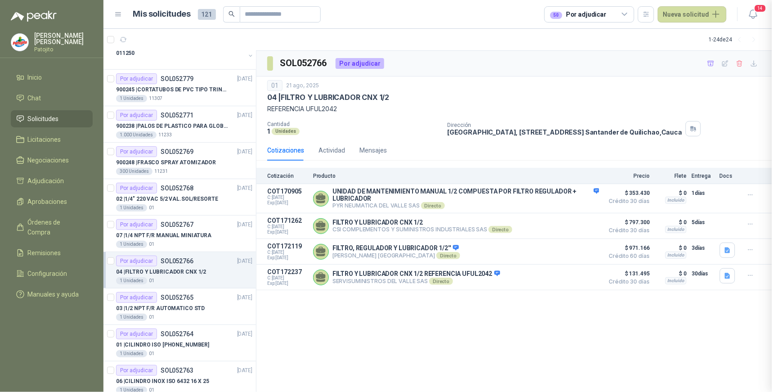
scroll to position [149, 0]
click at [565, 279] on icon "button" at bounding box center [564, 278] width 2 height 4
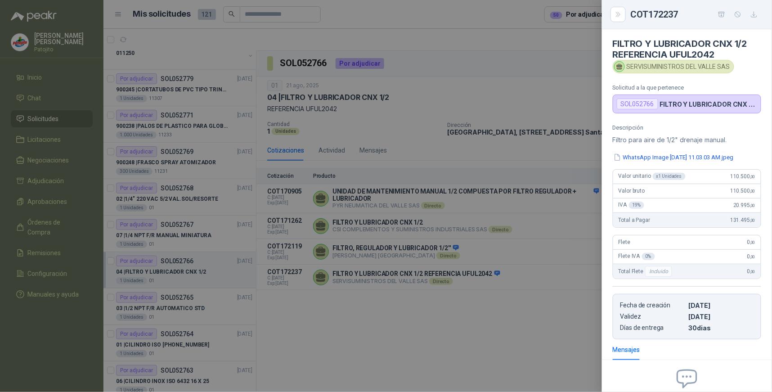
scroll to position [0, 0]
click at [616, 15] on icon "Close" at bounding box center [618, 15] width 8 height 8
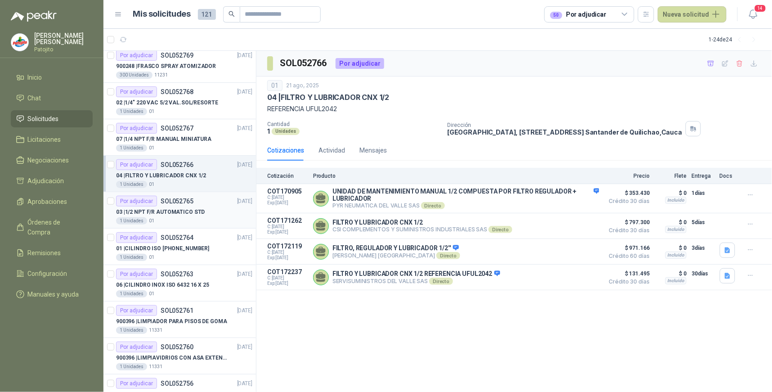
scroll to position [246, 0]
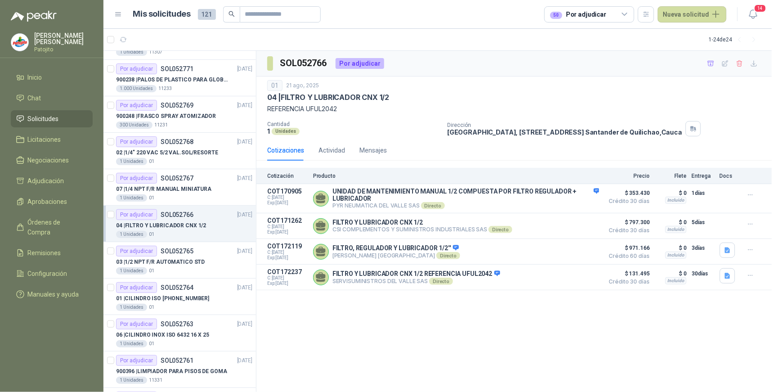
click at [624, 13] on icon at bounding box center [625, 14] width 8 height 8
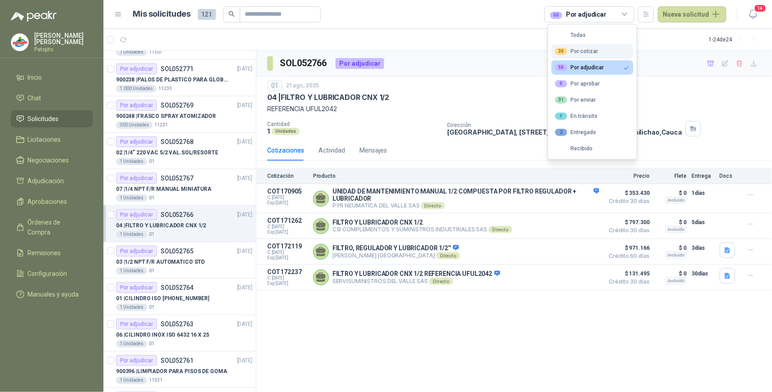
click at [606, 50] on button "30 Por cotizar" at bounding box center [592, 51] width 82 height 14
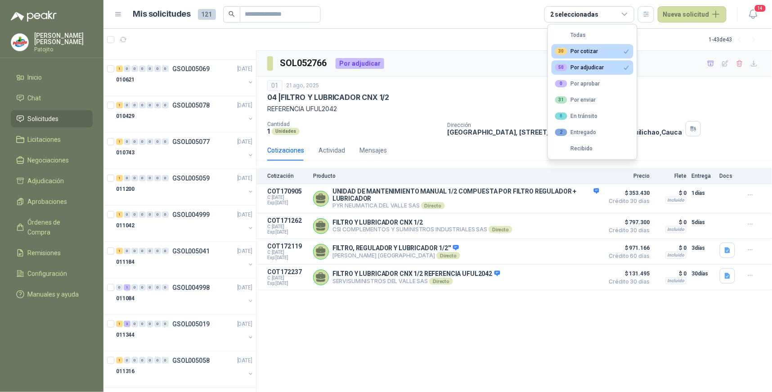
scroll to position [684, 0]
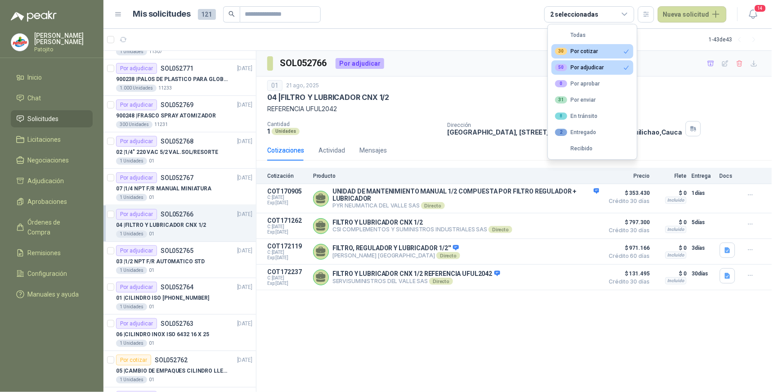
click at [615, 65] on button "50 Por adjudicar" at bounding box center [592, 67] width 82 height 14
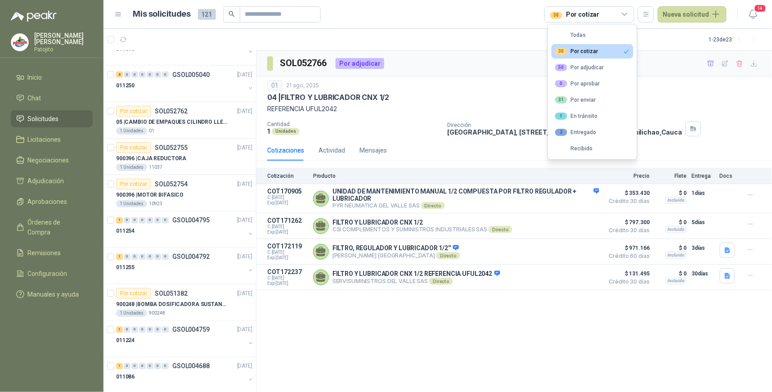
scroll to position [459, 0]
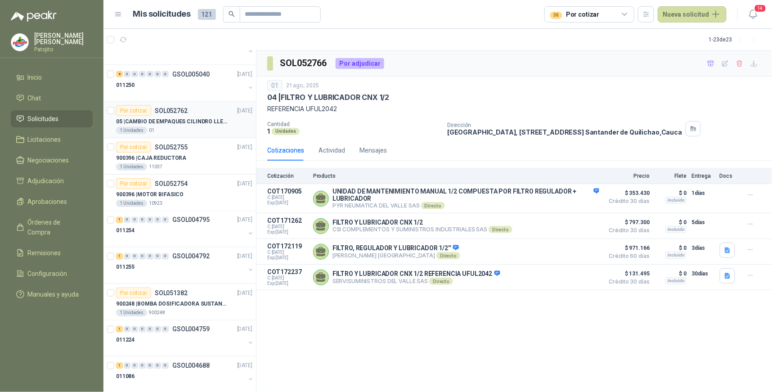
click at [155, 109] on p "SOL052762" at bounding box center [171, 110] width 33 height 6
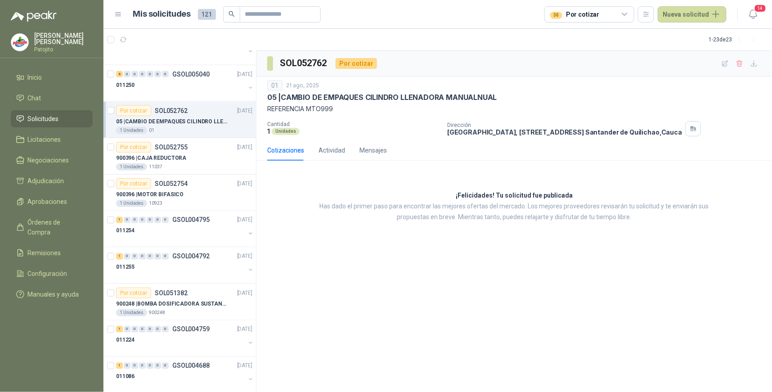
click at [627, 12] on icon at bounding box center [625, 14] width 8 height 8
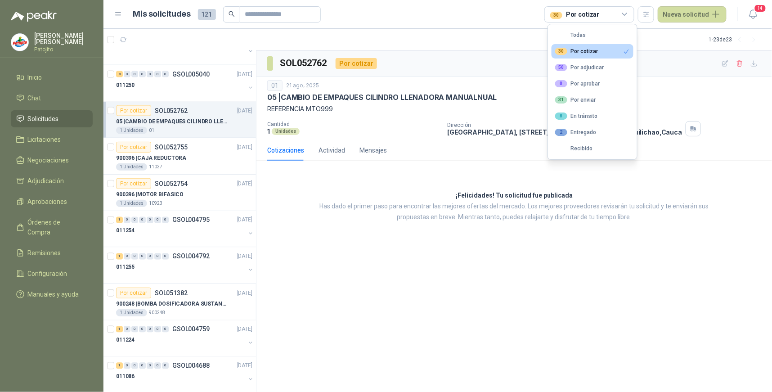
click at [608, 50] on button "30 Por cotizar" at bounding box center [592, 51] width 82 height 14
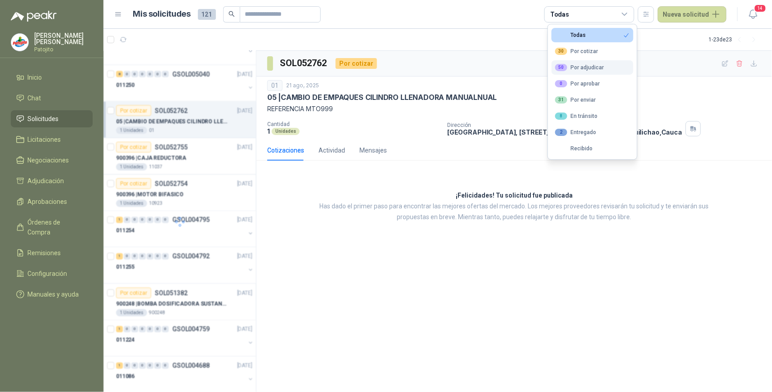
click at [604, 66] on button "50 Por adjudicar" at bounding box center [592, 67] width 82 height 14
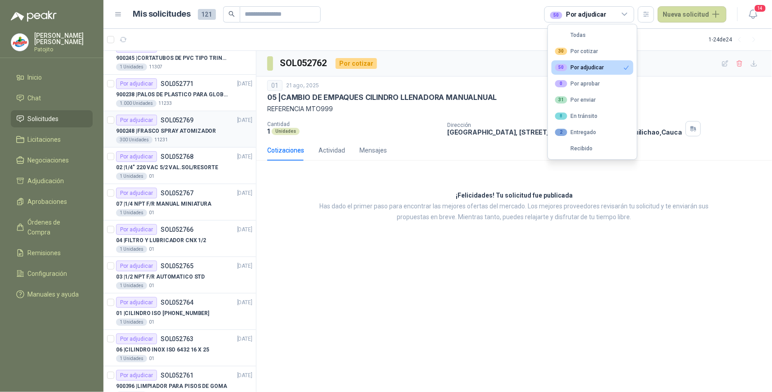
scroll to position [281, 0]
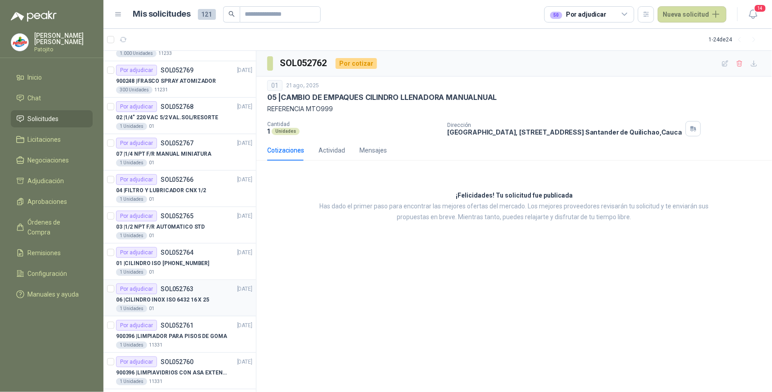
click at [147, 289] on div "Por adjudicar" at bounding box center [136, 288] width 41 height 11
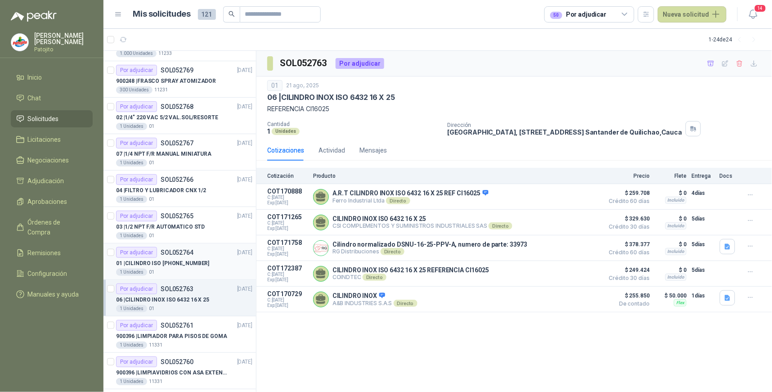
click at [136, 251] on div "Por adjudicar" at bounding box center [136, 252] width 41 height 11
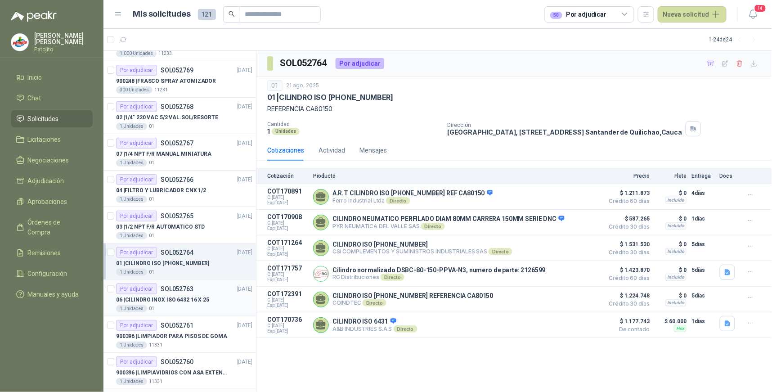
click at [135, 289] on div "Por adjudicar" at bounding box center [136, 288] width 41 height 11
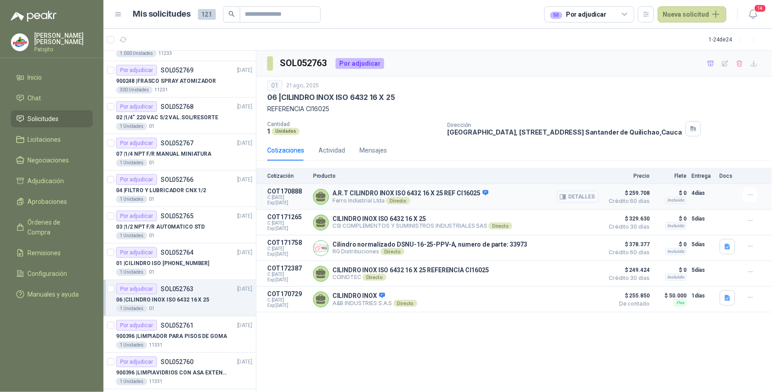
click at [424, 199] on p "[PERSON_NAME] Industrial Ltda Directo" at bounding box center [410, 200] width 156 height 7
drag, startPoint x: 591, startPoint y: 198, endPoint x: 586, endPoint y: 198, distance: 5.0
click at [590, 198] on button "Detalles" at bounding box center [578, 197] width 42 height 12
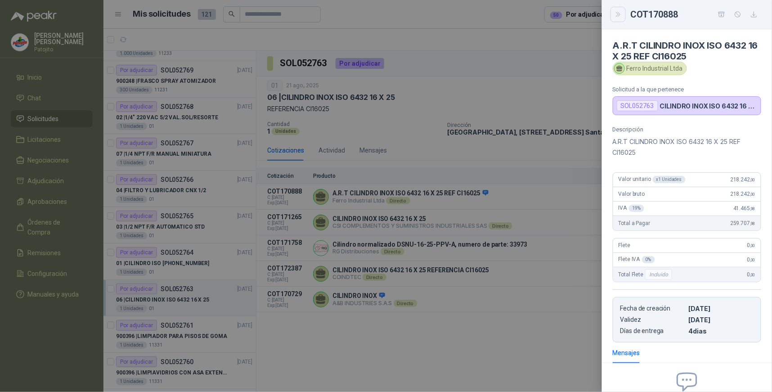
click at [618, 14] on icon "Close" at bounding box center [618, 14] width 4 height 4
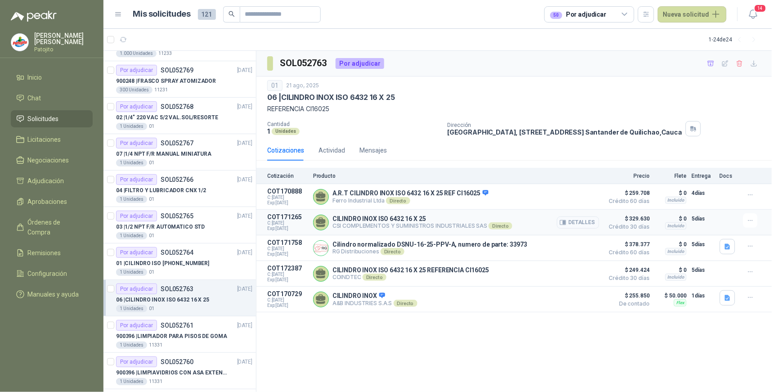
click at [596, 223] on button "Detalles" at bounding box center [578, 222] width 42 height 12
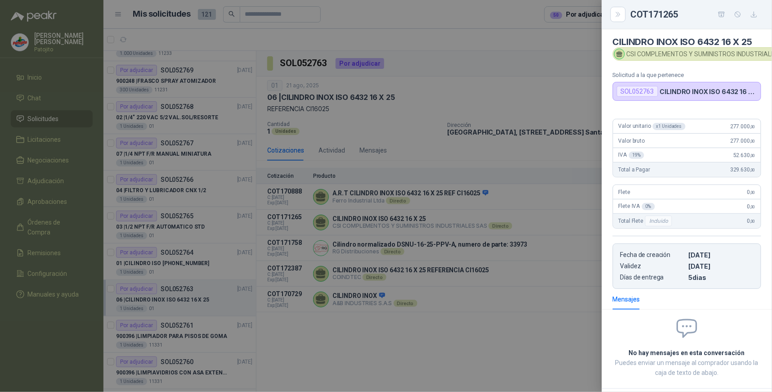
scroll to position [0, 0]
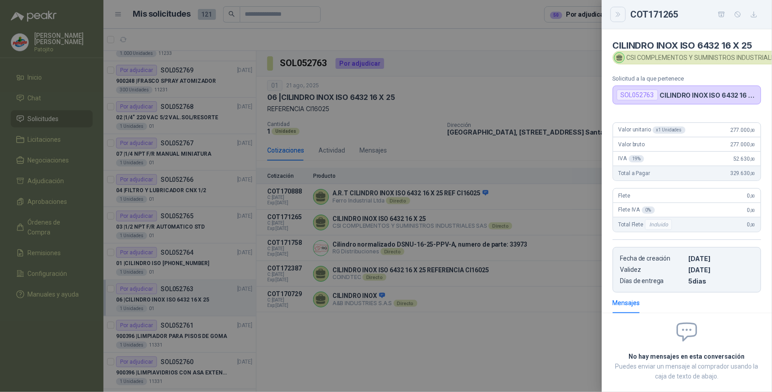
click at [620, 15] on icon "Close" at bounding box center [618, 15] width 8 height 8
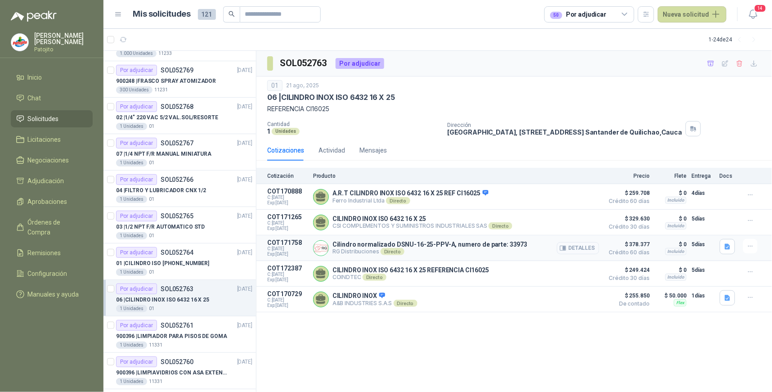
click at [584, 252] on button "Detalles" at bounding box center [578, 248] width 42 height 12
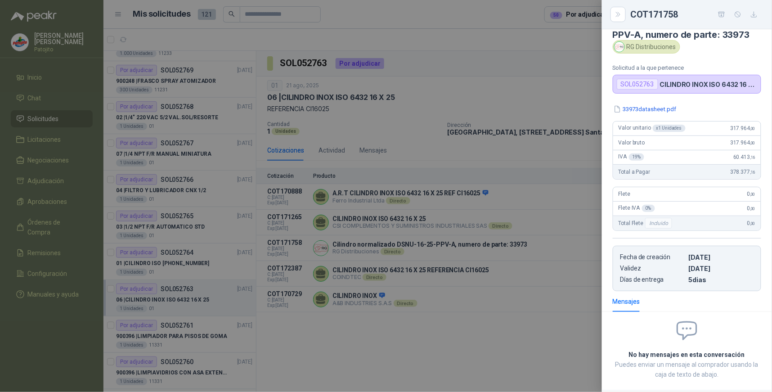
scroll to position [0, 0]
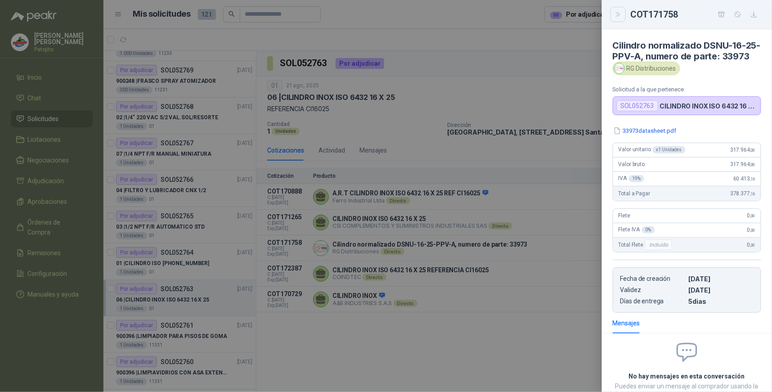
click at [619, 13] on icon "Close" at bounding box center [618, 14] width 4 height 4
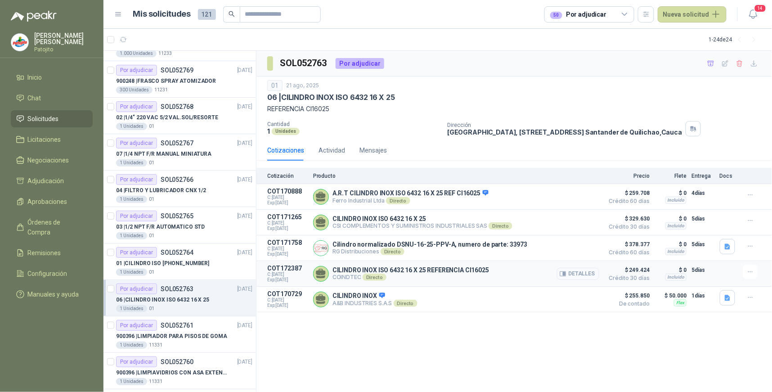
click at [569, 273] on button "Detalles" at bounding box center [578, 274] width 42 height 12
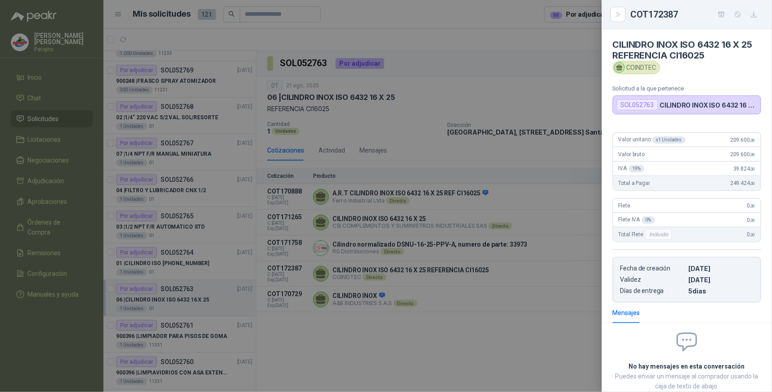
scroll to position [0, 0]
click at [615, 11] on icon "Close" at bounding box center [618, 15] width 8 height 8
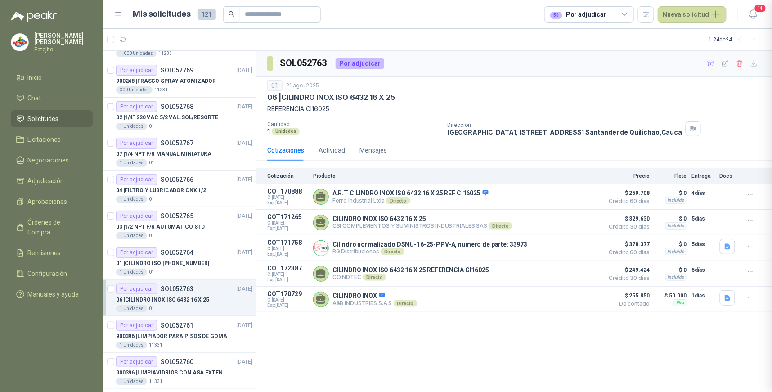
scroll to position [61, 0]
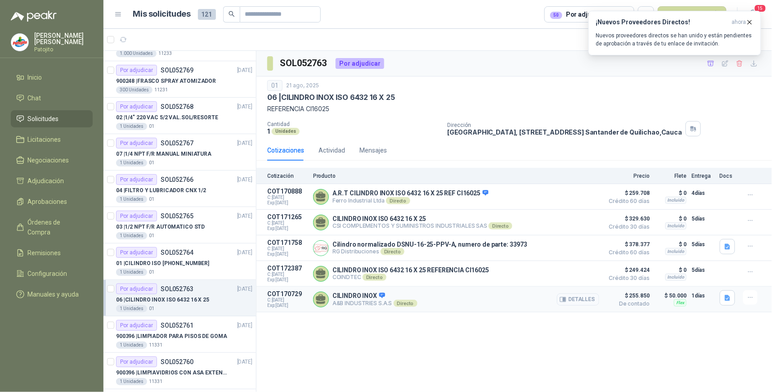
click at [583, 298] on button "Detalles" at bounding box center [578, 299] width 42 height 12
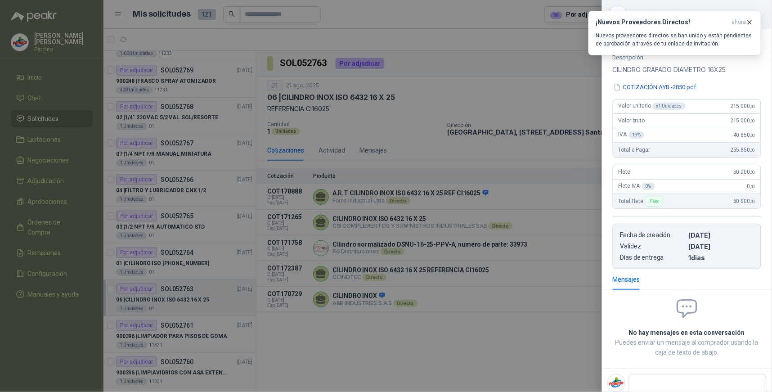
scroll to position [50, 0]
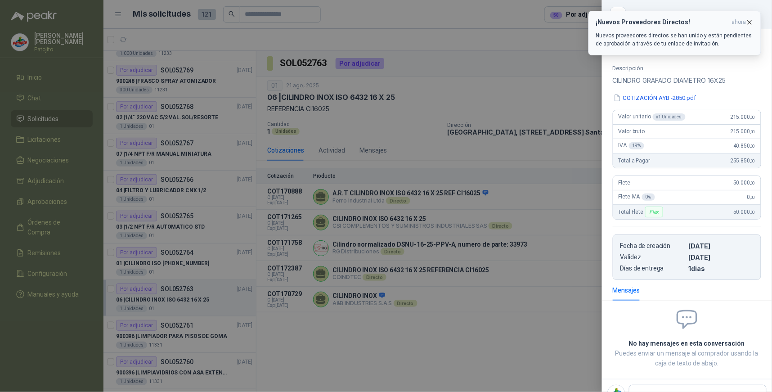
click at [749, 21] on icon "button" at bounding box center [750, 22] width 8 height 8
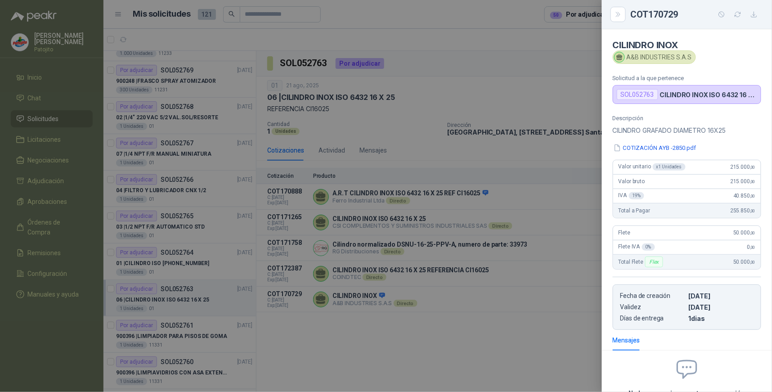
scroll to position [0, 0]
click at [619, 16] on icon "Close" at bounding box center [618, 15] width 8 height 8
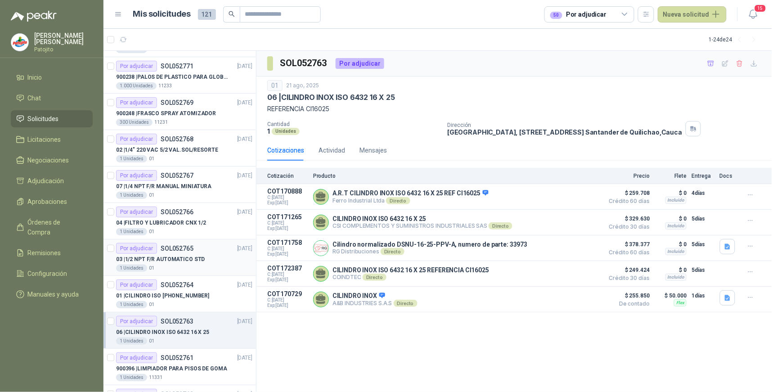
scroll to position [231, 0]
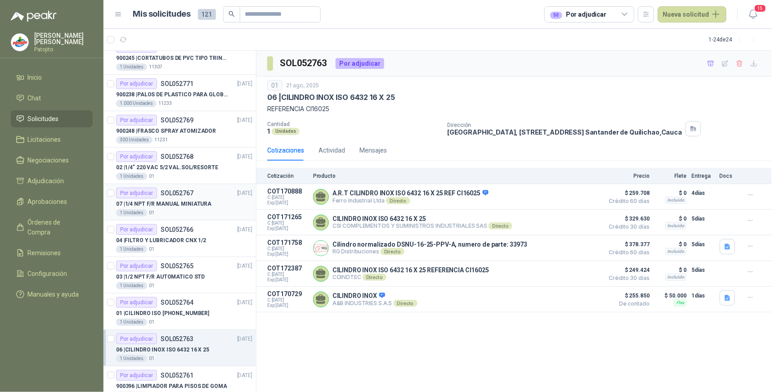
click at [155, 194] on div "Por adjudicar" at bounding box center [136, 193] width 41 height 11
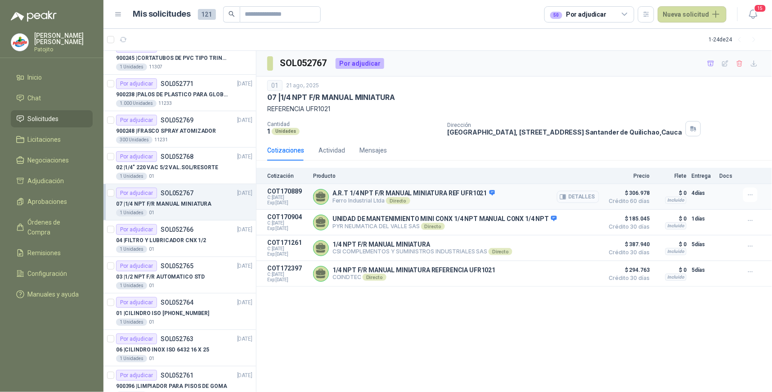
click at [579, 196] on button "Detalles" at bounding box center [578, 197] width 42 height 12
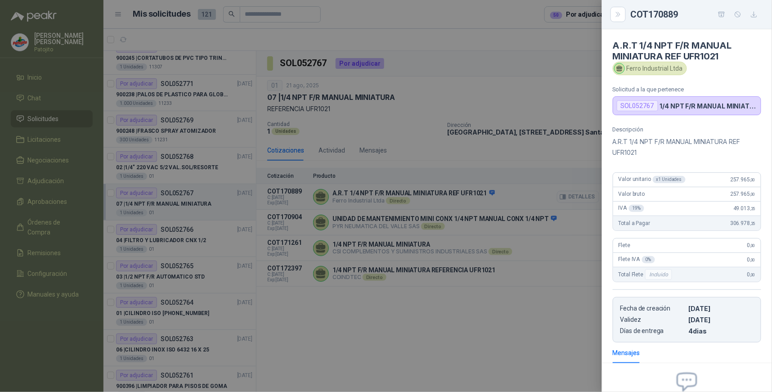
scroll to position [96, 0]
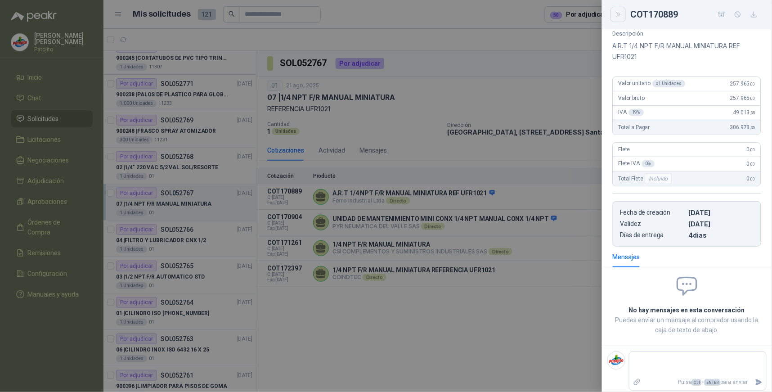
click at [621, 14] on icon "Close" at bounding box center [618, 15] width 8 height 8
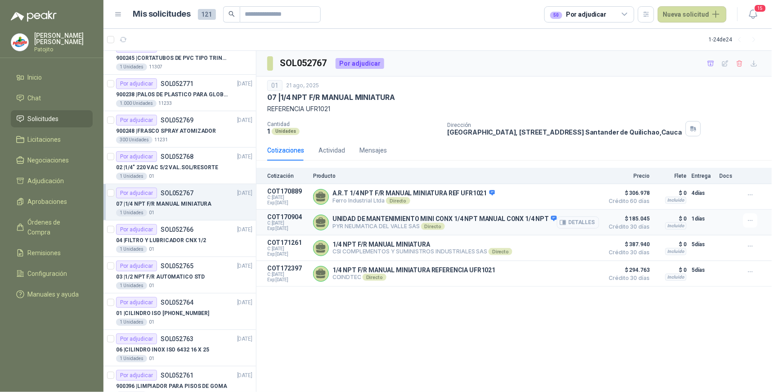
click at [587, 222] on button "Detalles" at bounding box center [578, 222] width 42 height 12
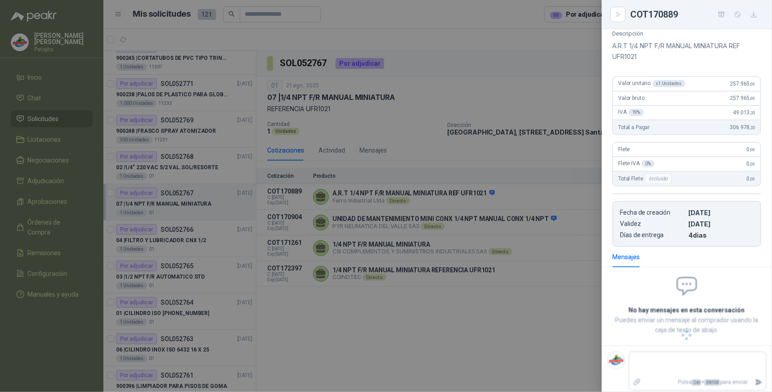
scroll to position [107, 0]
click at [612, 14] on button "Close" at bounding box center [617, 14] width 15 height 15
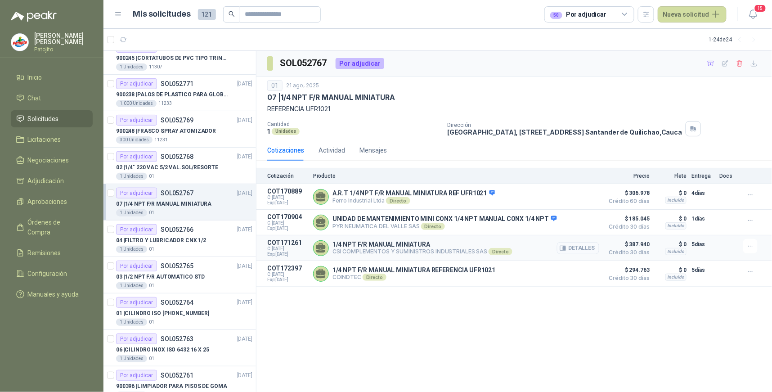
click at [592, 246] on button "Detalles" at bounding box center [578, 248] width 42 height 12
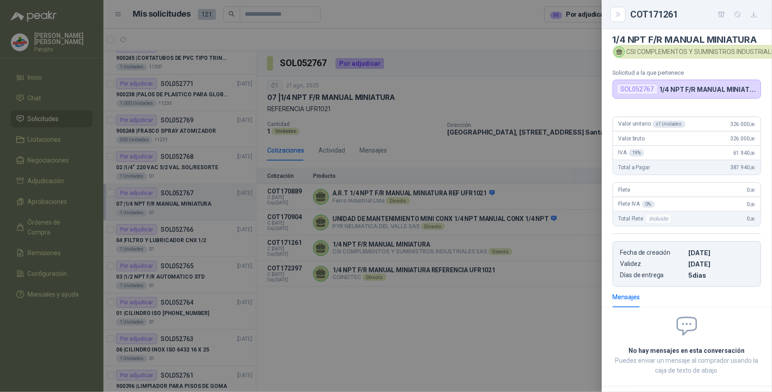
scroll to position [0, 0]
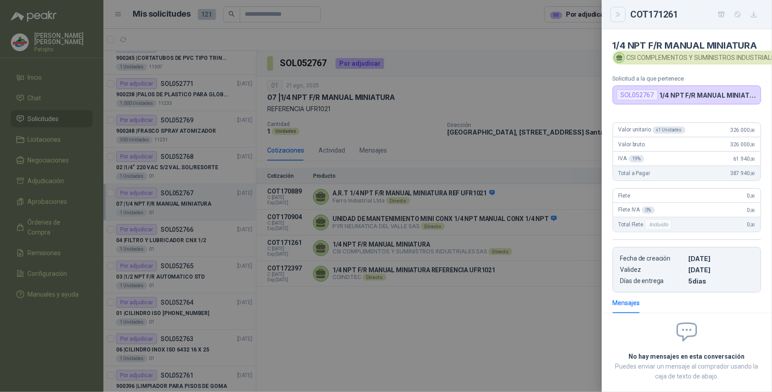
click at [621, 13] on icon "Close" at bounding box center [618, 15] width 8 height 8
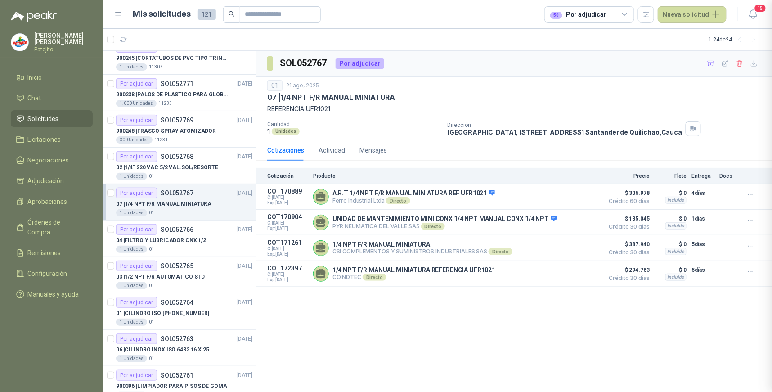
scroll to position [68, 0]
click at [592, 273] on button "Detalles" at bounding box center [578, 274] width 42 height 12
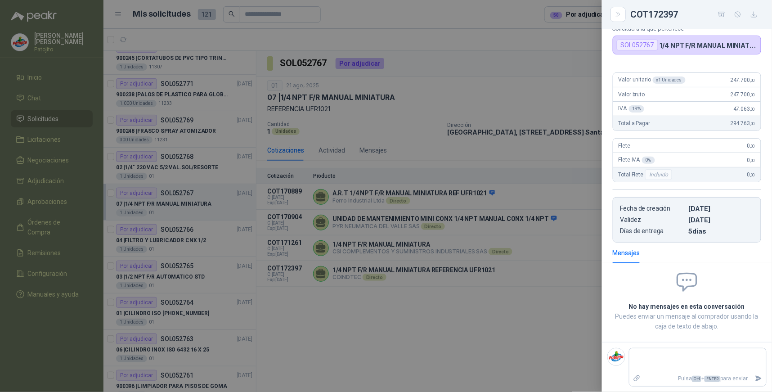
scroll to position [72, 0]
click at [615, 14] on icon "Close" at bounding box center [618, 15] width 8 height 8
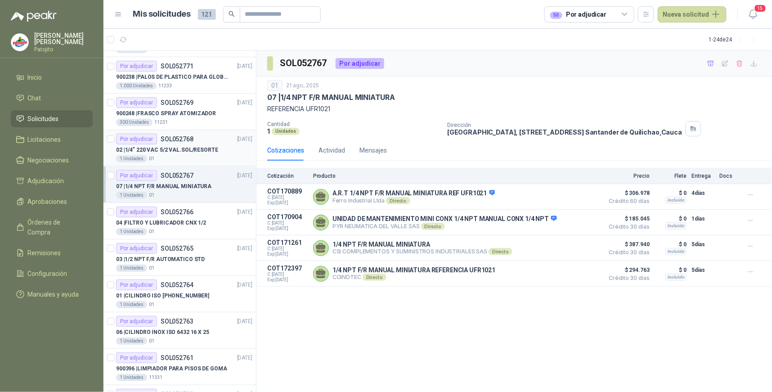
scroll to position [231, 0]
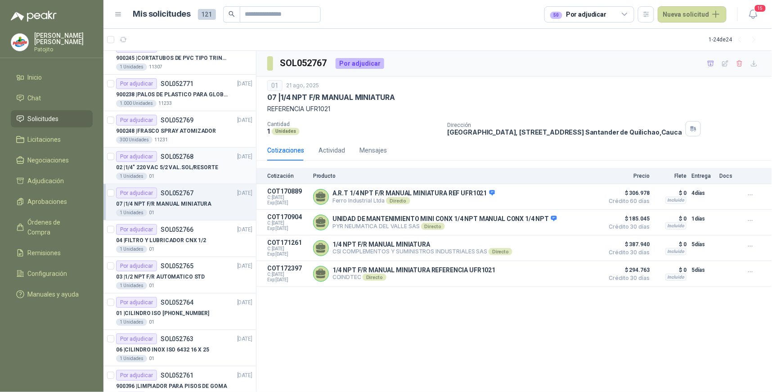
click at [200, 154] on div "Por adjudicar SOL052768 [DATE]" at bounding box center [184, 156] width 136 height 11
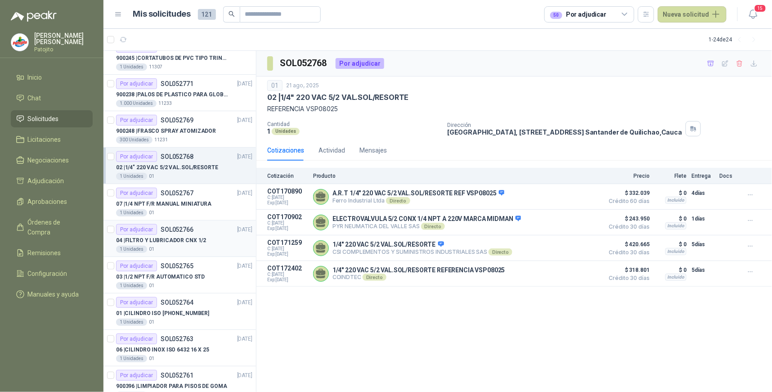
scroll to position [281, 0]
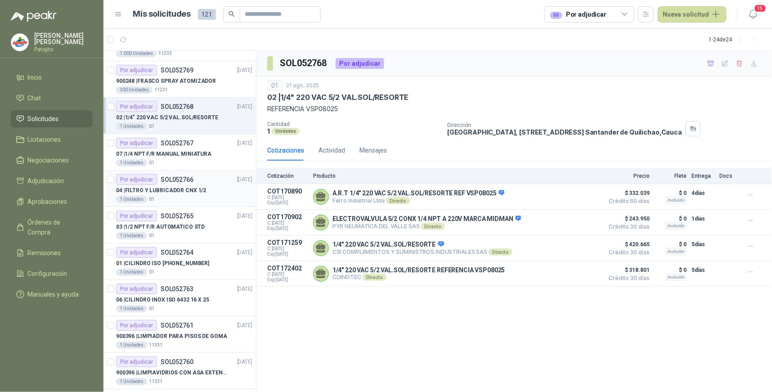
click at [181, 185] on div "04 | FILTRO Y LUBRICADOR CNX 1/2" at bounding box center [184, 190] width 136 height 11
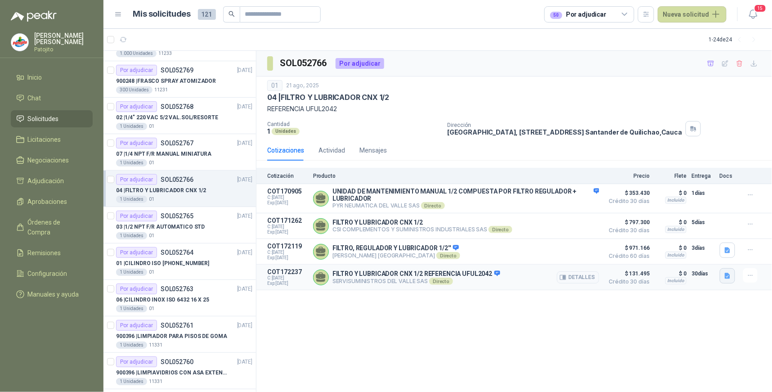
click at [726, 279] on icon "button" at bounding box center [726, 276] width 5 height 6
click at [668, 257] on button "WhatsApp Image [DATE] 11.03.03 AM.jpeg" at bounding box center [668, 257] width 122 height 9
click at [162, 34] on button "6" at bounding box center [163, 39] width 14 height 14
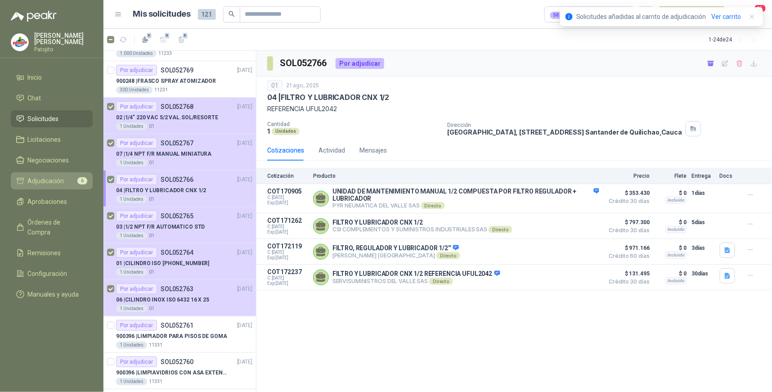
click at [69, 177] on li "Adjudicación 6" at bounding box center [51, 181] width 71 height 10
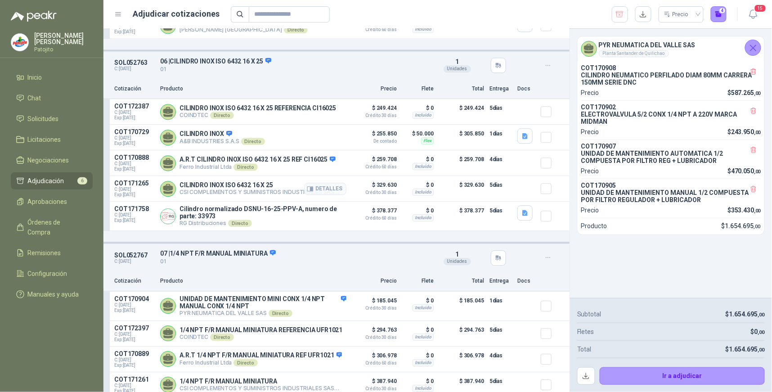
scroll to position [763, 0]
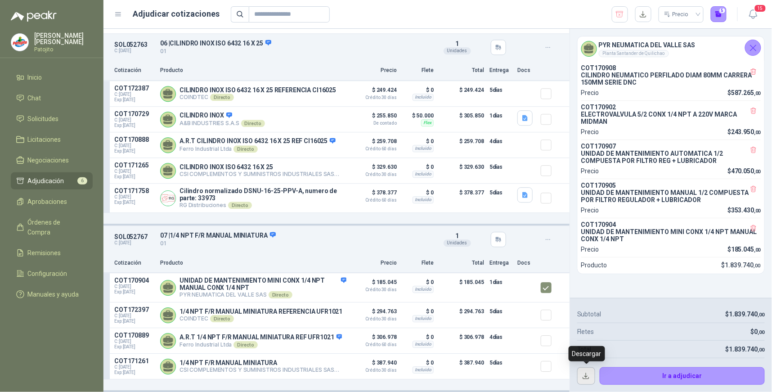
click at [586, 376] on button "button" at bounding box center [586, 376] width 18 height 18
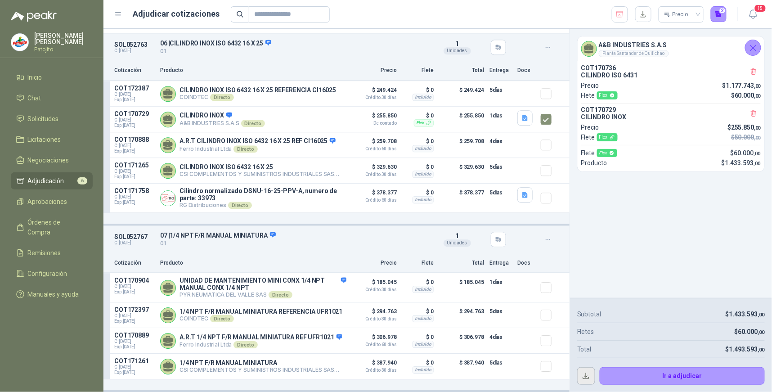
click at [585, 374] on button "button" at bounding box center [586, 376] width 18 height 18
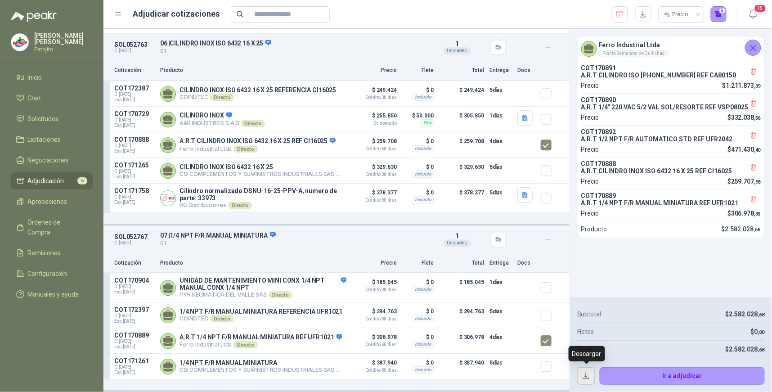
click at [585, 375] on button "button" at bounding box center [586, 376] width 18 height 18
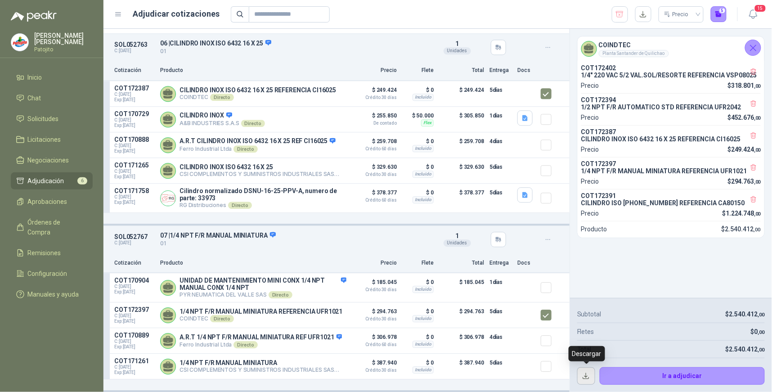
drag, startPoint x: 585, startPoint y: 376, endPoint x: 578, endPoint y: 370, distance: 9.6
click at [585, 376] on button "button" at bounding box center [586, 376] width 18 height 18
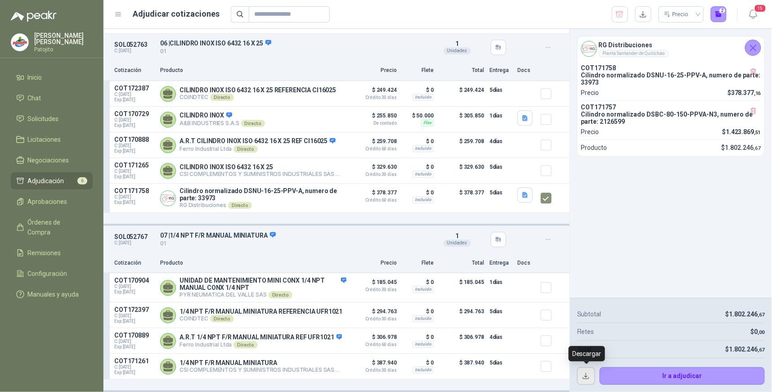
click at [585, 374] on button "button" at bounding box center [586, 376] width 18 height 18
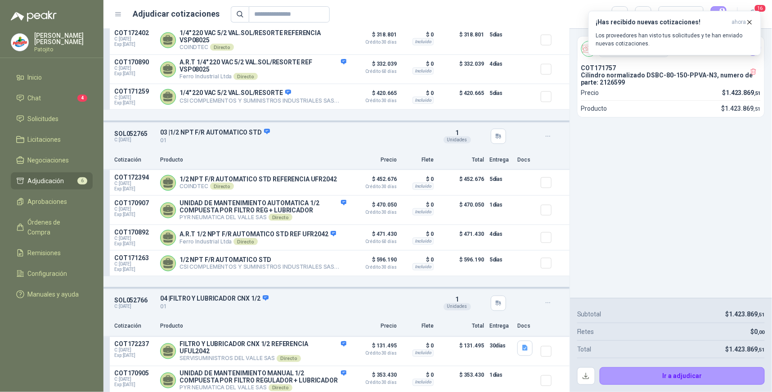
scroll to position [213, 0]
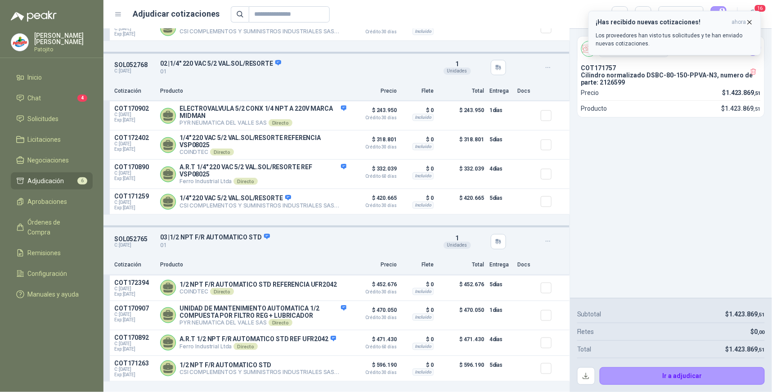
click at [752, 20] on icon "button" at bounding box center [750, 22] width 8 height 8
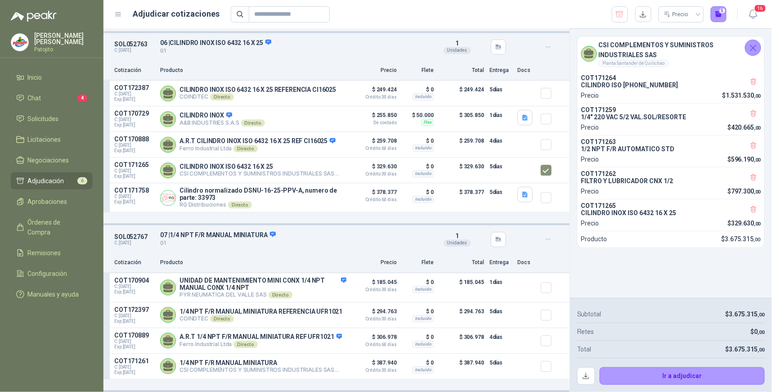
scroll to position [763, 0]
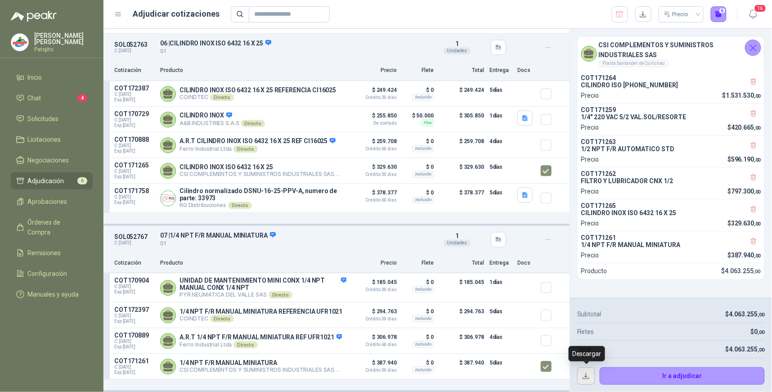
click at [584, 374] on button "button" at bounding box center [586, 376] width 18 height 18
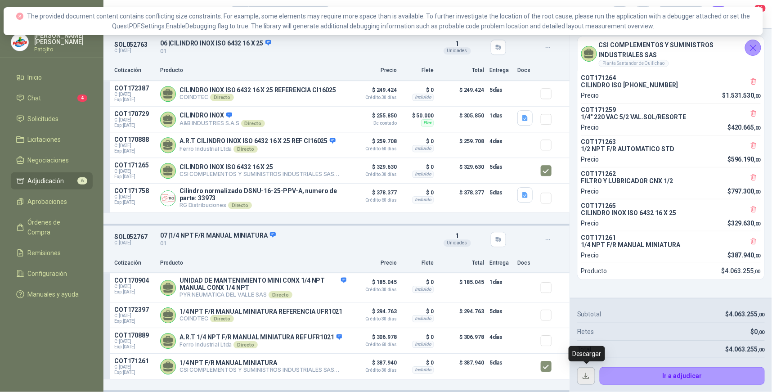
click at [587, 375] on button "button" at bounding box center [586, 376] width 18 height 18
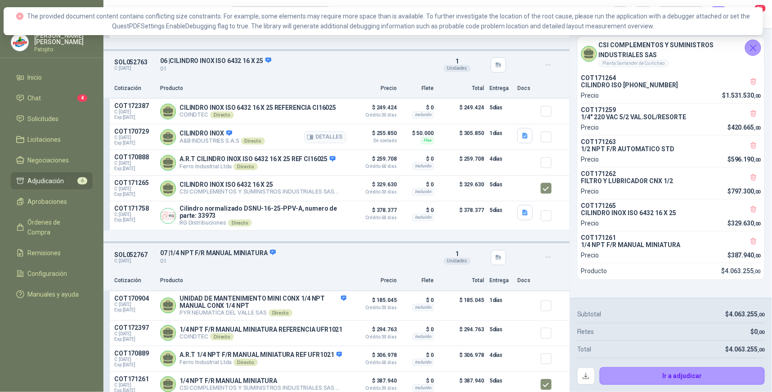
scroll to position [713, 0]
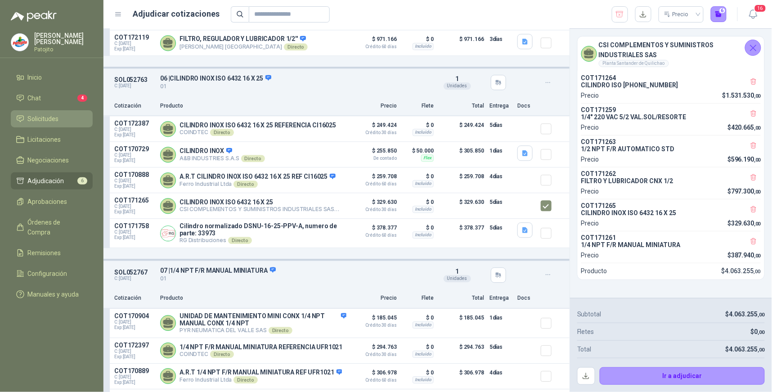
click at [64, 117] on li "Solicitudes" at bounding box center [51, 119] width 71 height 10
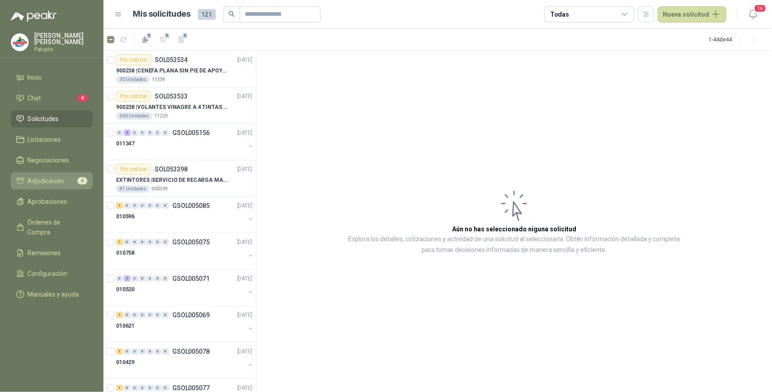
click at [63, 180] on span "Adjudicación" at bounding box center [46, 181] width 36 height 10
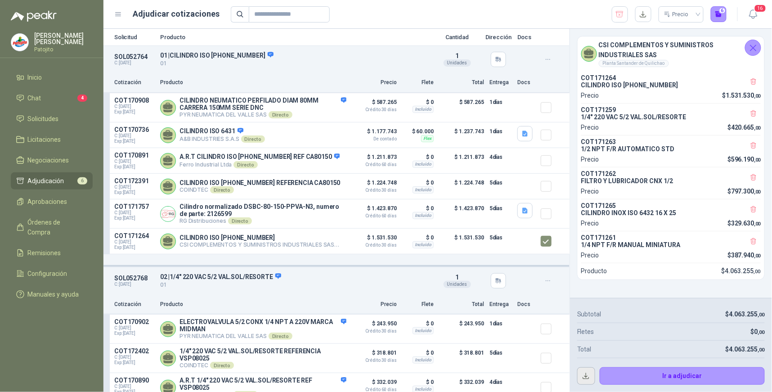
click at [590, 370] on button "button" at bounding box center [586, 376] width 18 height 18
click at [753, 42] on icon "Cerrar" at bounding box center [752, 47] width 11 height 11
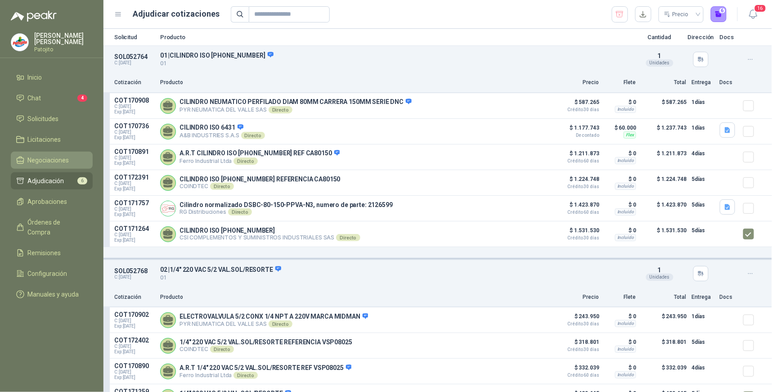
click at [44, 154] on link "Negociaciones" at bounding box center [52, 160] width 82 height 17
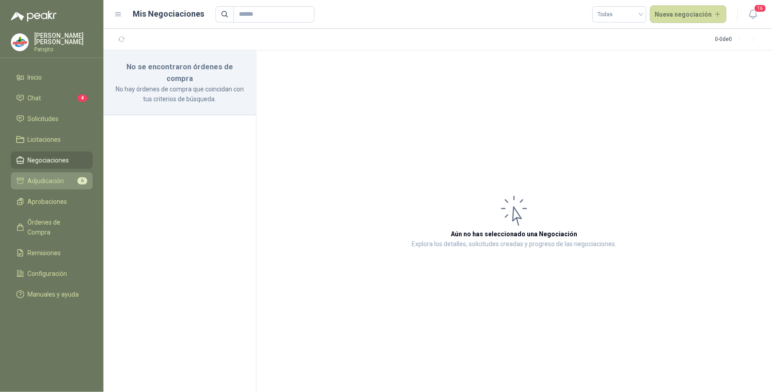
click at [50, 181] on span "Adjudicación" at bounding box center [46, 181] width 36 height 10
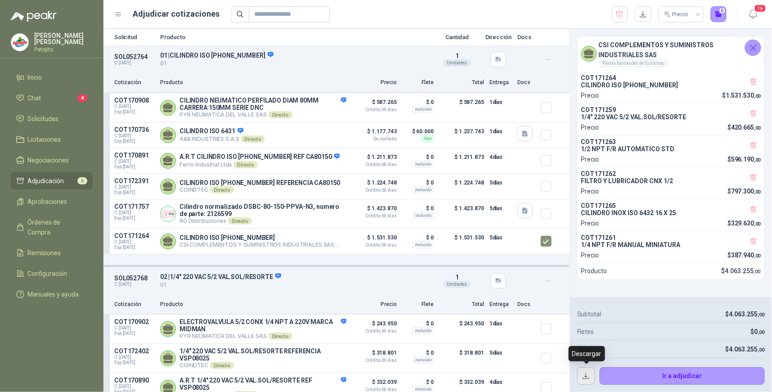
click at [583, 372] on button "button" at bounding box center [586, 376] width 18 height 18
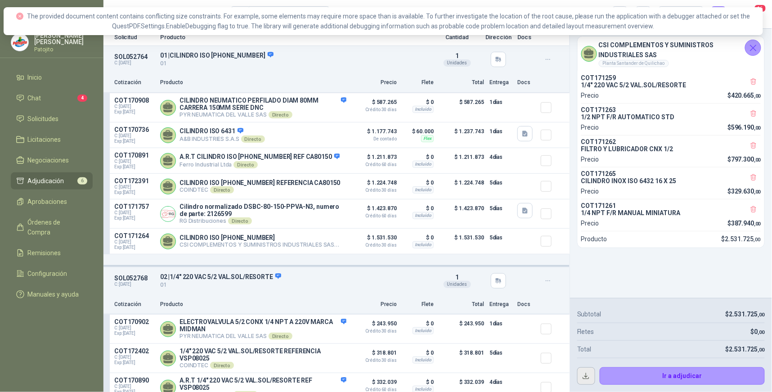
click at [582, 376] on button "button" at bounding box center [586, 376] width 18 height 18
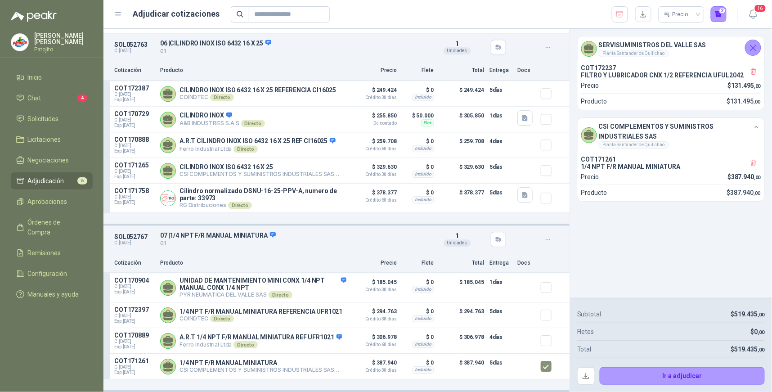
scroll to position [763, 0]
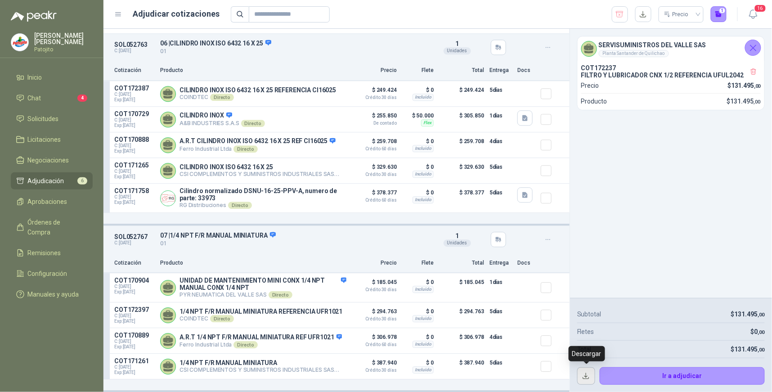
click at [585, 376] on button "button" at bounding box center [586, 376] width 18 height 18
click at [586, 376] on button "button" at bounding box center [586, 376] width 18 height 18
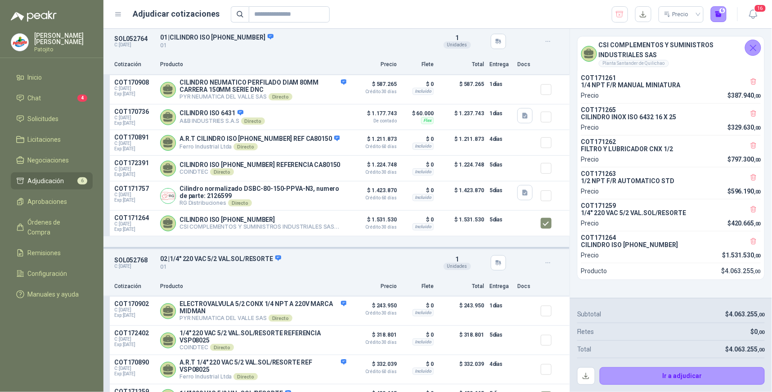
scroll to position [0, 0]
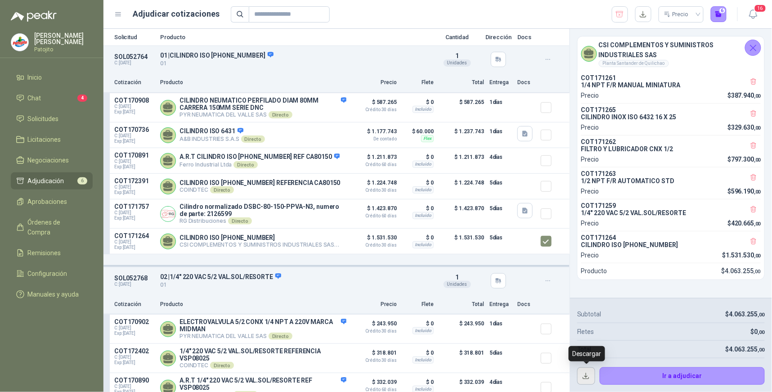
click at [591, 372] on button "button" at bounding box center [586, 376] width 18 height 18
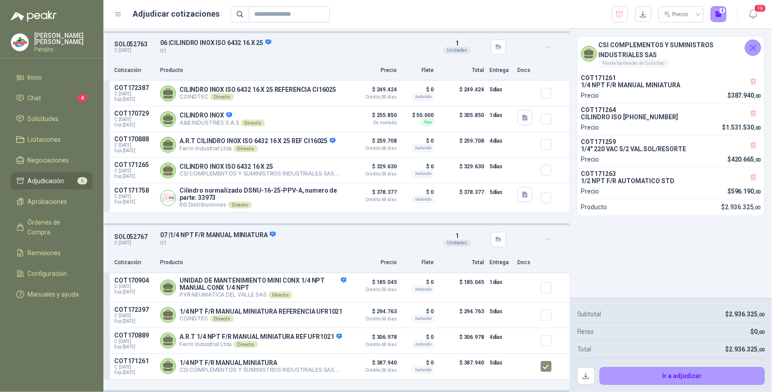
scroll to position [763, 0]
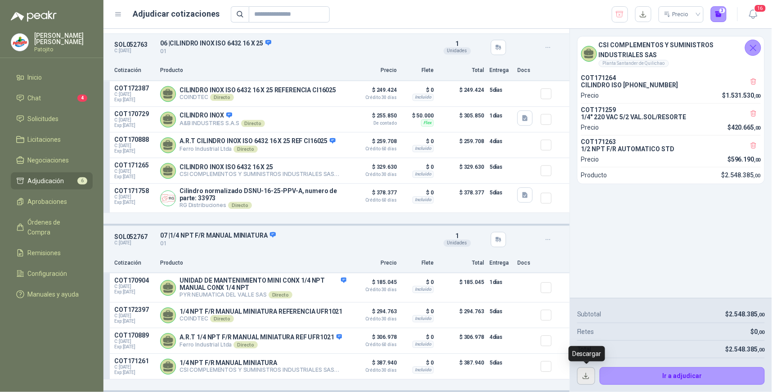
click at [587, 378] on button "button" at bounding box center [586, 376] width 18 height 18
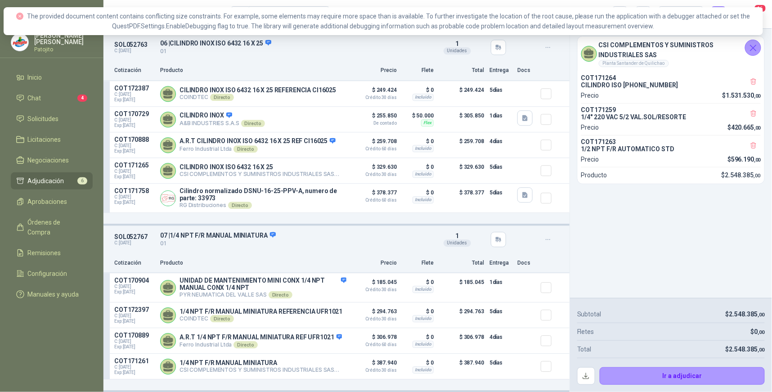
click at [661, 261] on div "CSI COMPLEMENTOS Y SUMINISTROS INDUSTRIALES SAS Planta Santander de Quilichao C…" at bounding box center [671, 163] width 202 height 269
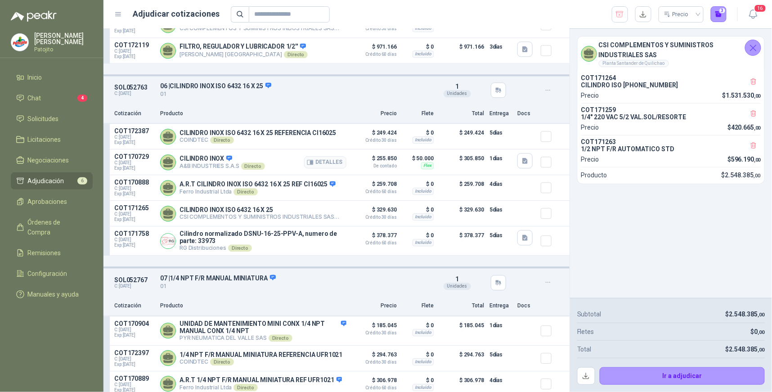
scroll to position [663, 0]
